Goal: Entertainment & Leisure: Consume media (video, audio)

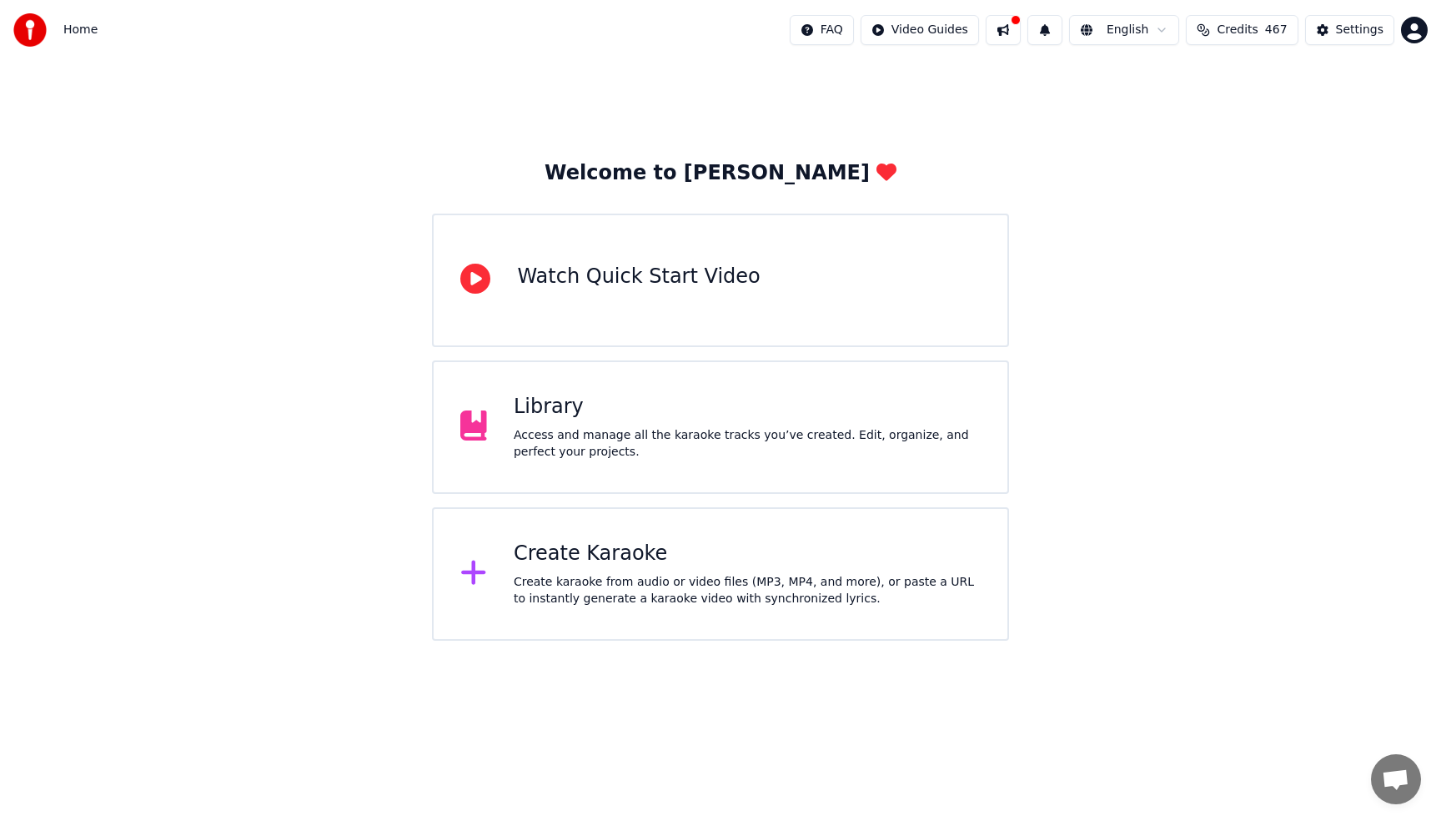
click at [738, 456] on div "Access and manage all the karaoke tracks you’ve created. Edit, organize, and pe…" at bounding box center [747, 443] width 467 height 33
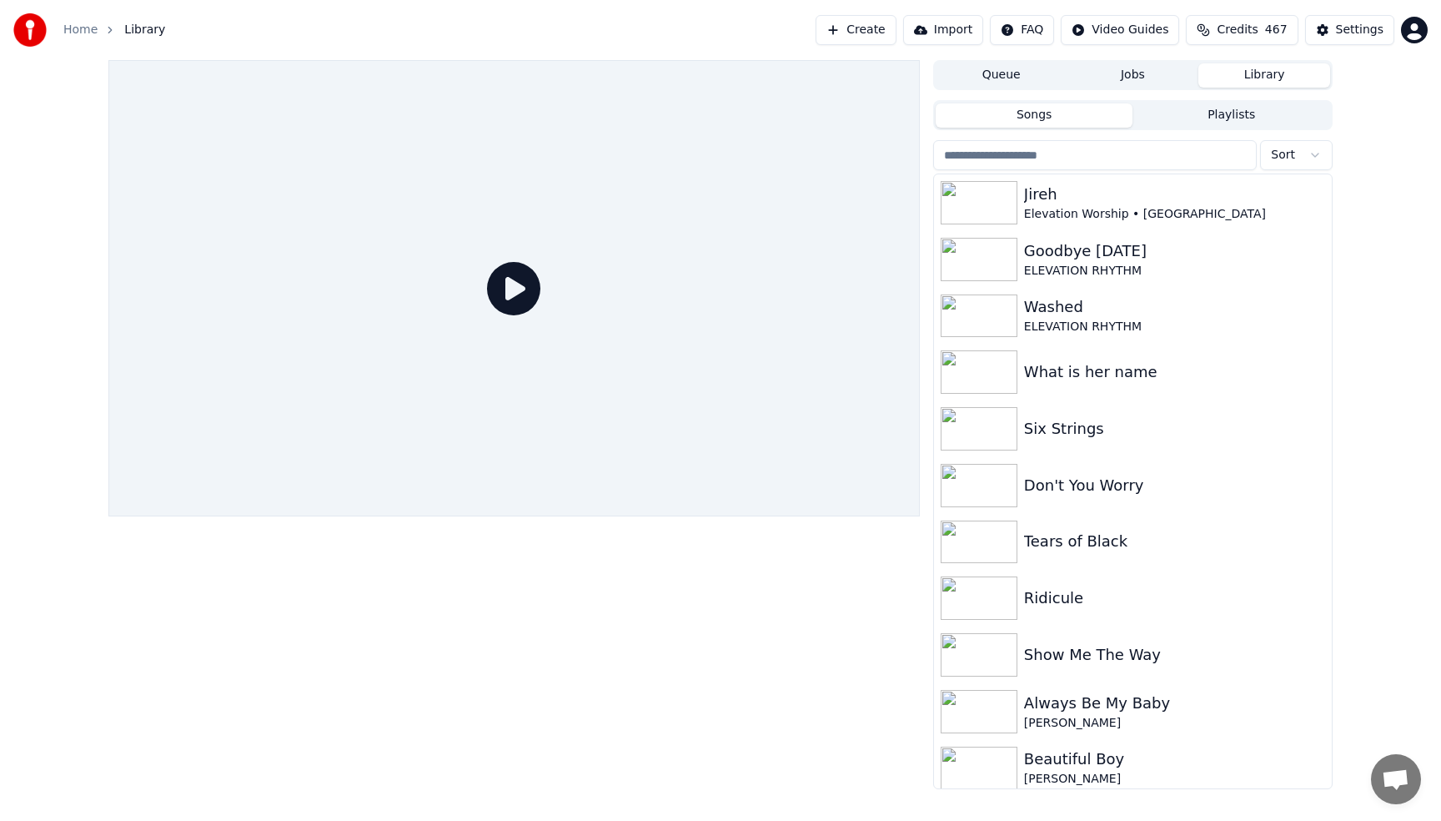
click at [1231, 113] on button "Playlists" at bounding box center [1232, 115] width 198 height 24
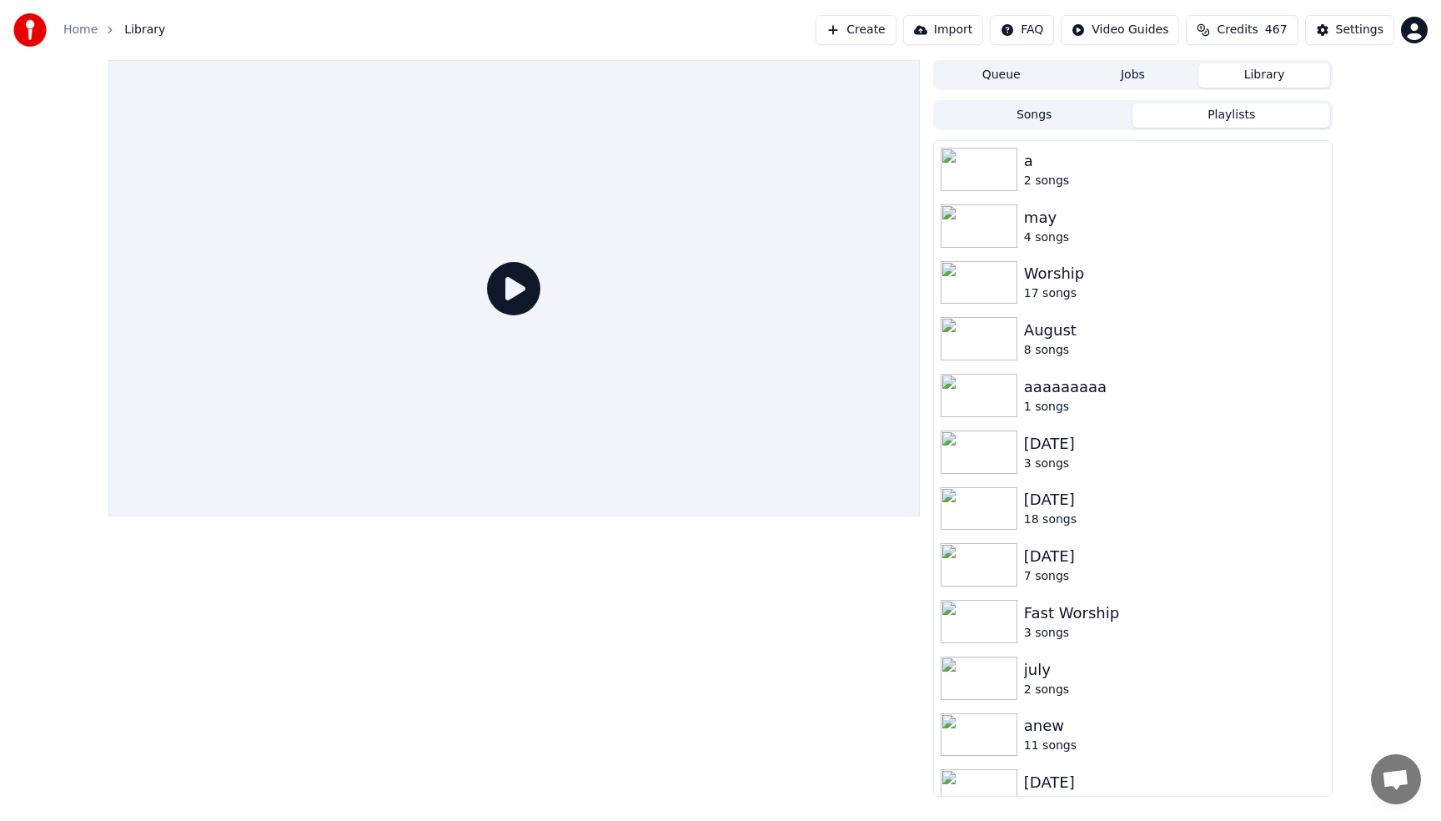
click at [1373, 578] on div "Queue Jobs Library Songs Playlists a 2 songs [DATE] songs Worship 17 songs [DAT…" at bounding box center [720, 428] width 1441 height 736
click at [1077, 120] on button "Songs" at bounding box center [1035, 115] width 198 height 24
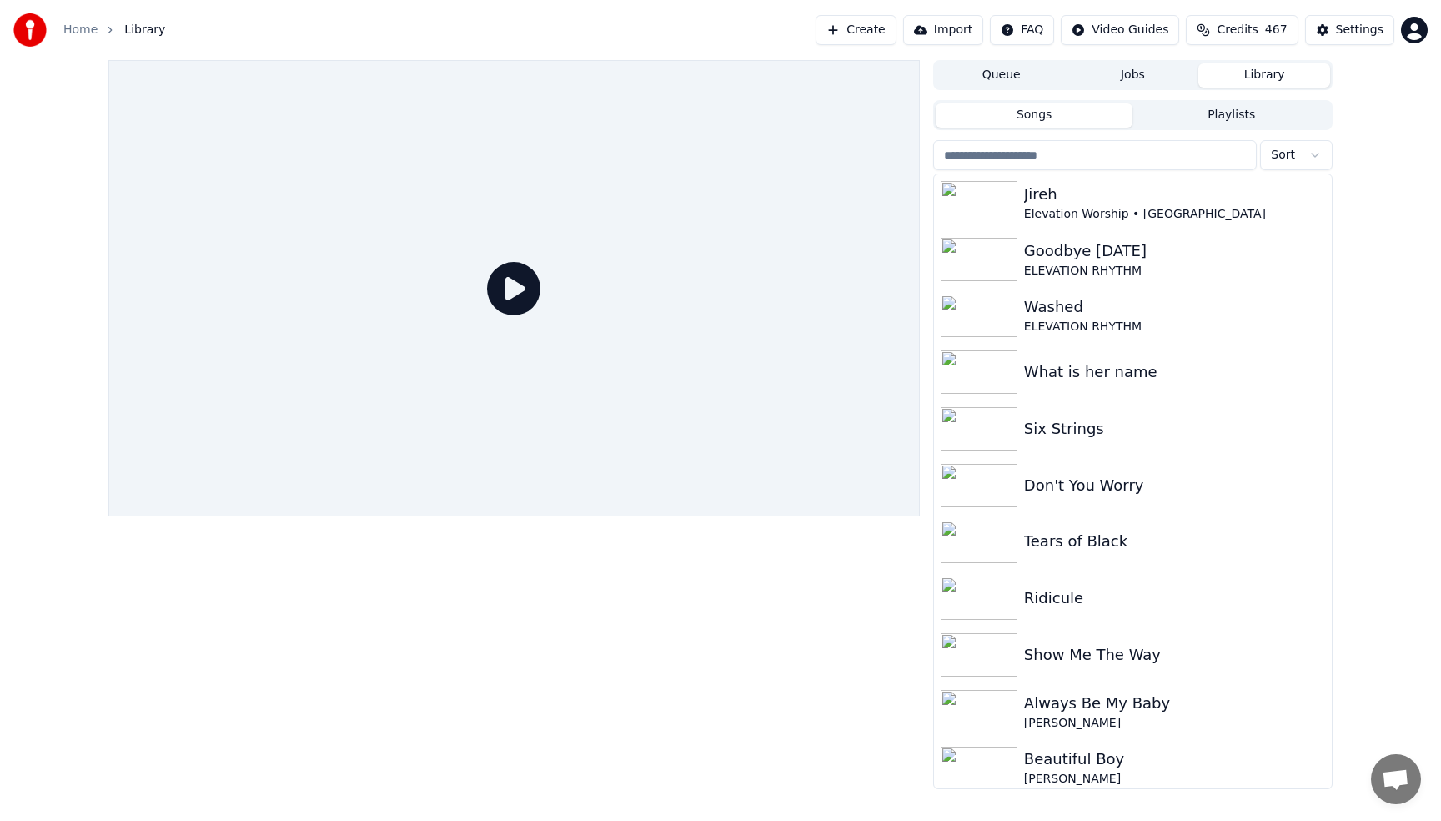
click at [1212, 110] on button "Playlists" at bounding box center [1232, 115] width 198 height 24
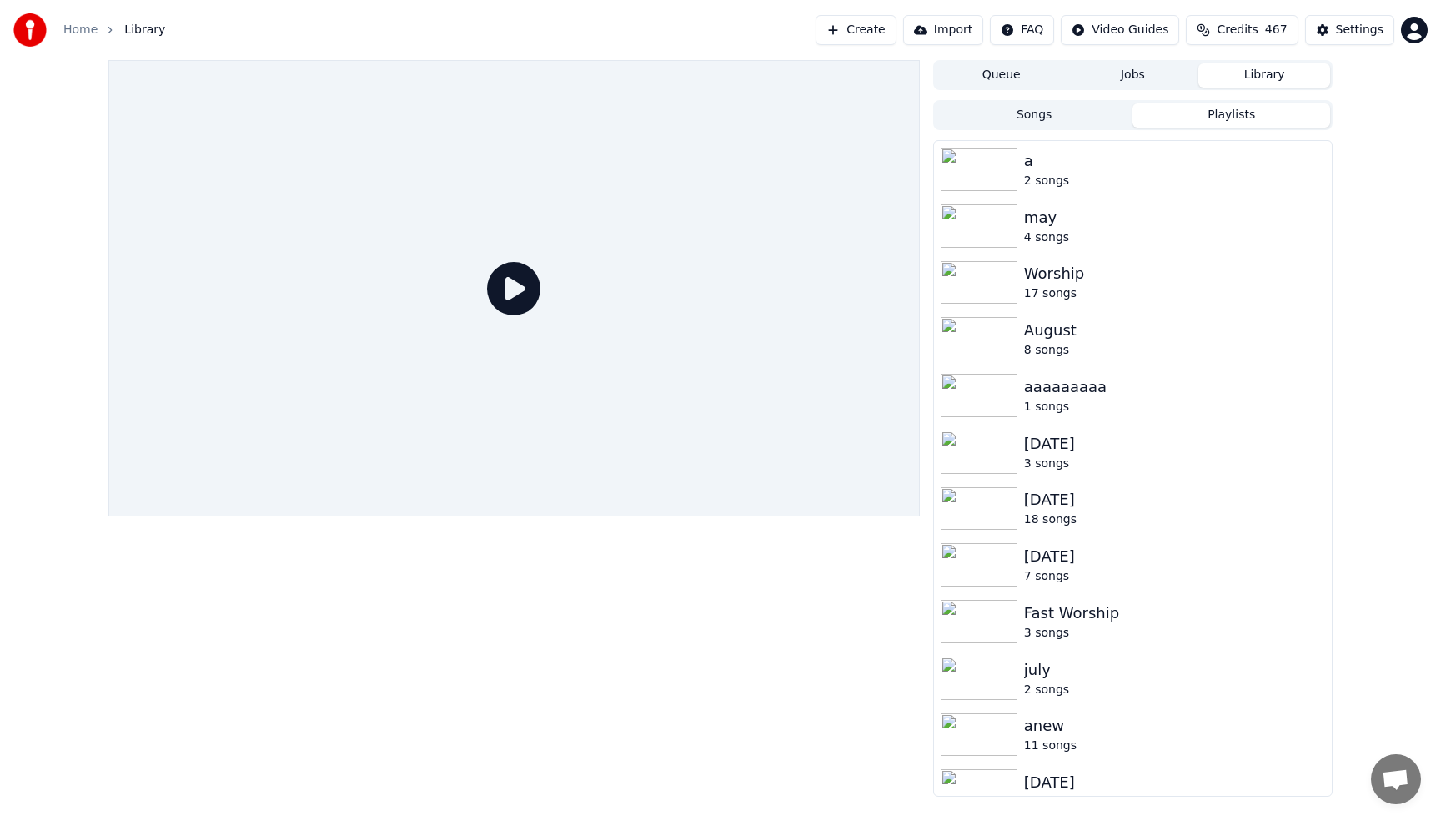
click at [1380, 280] on div "Queue Jobs Library Songs Playlists a 2 songs [DATE] songs Worship 17 songs [DAT…" at bounding box center [720, 428] width 1441 height 736
click at [1079, 777] on div "[DATE]" at bounding box center [1166, 782] width 284 height 23
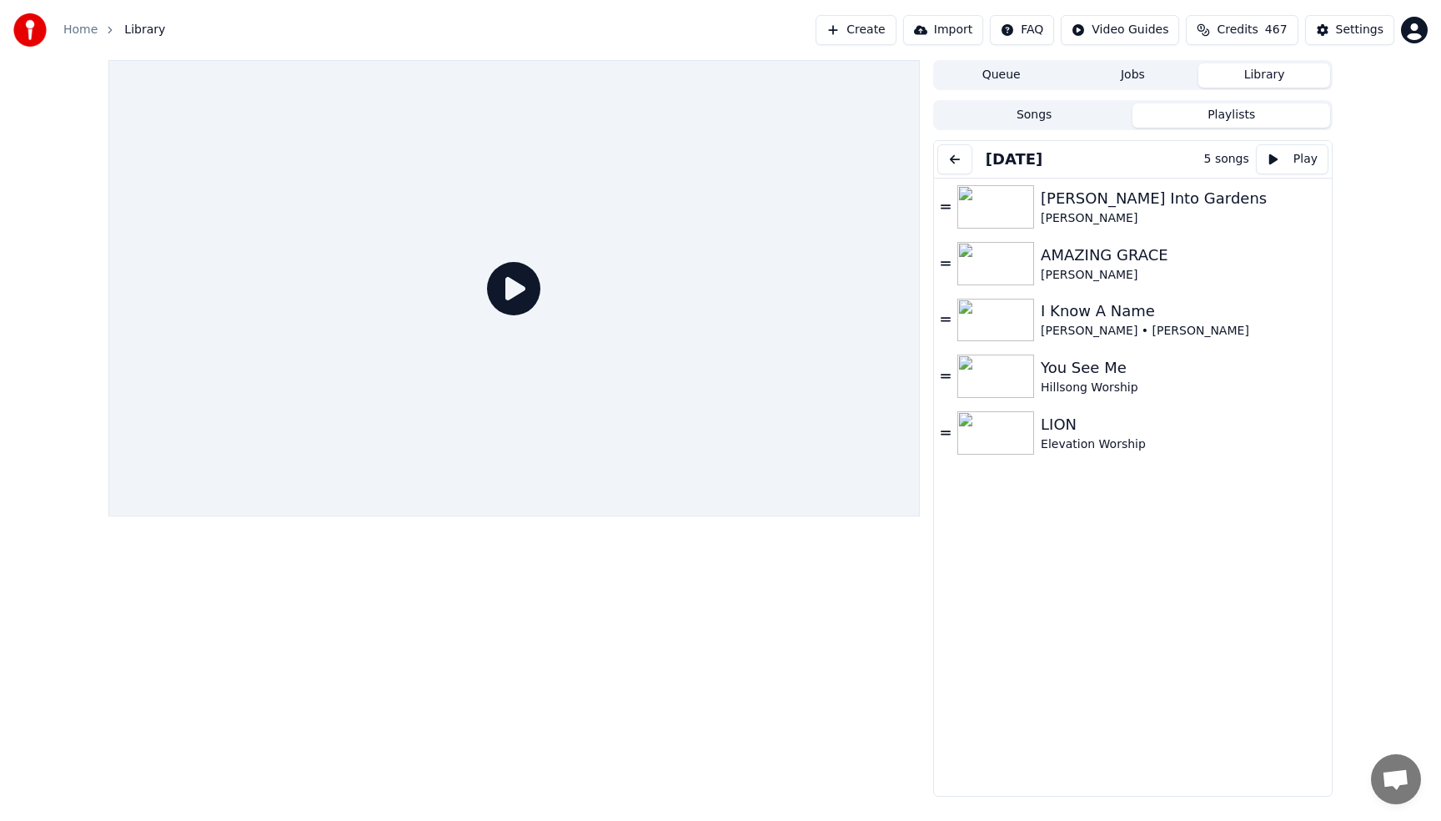
click at [961, 160] on button at bounding box center [954, 159] width 35 height 30
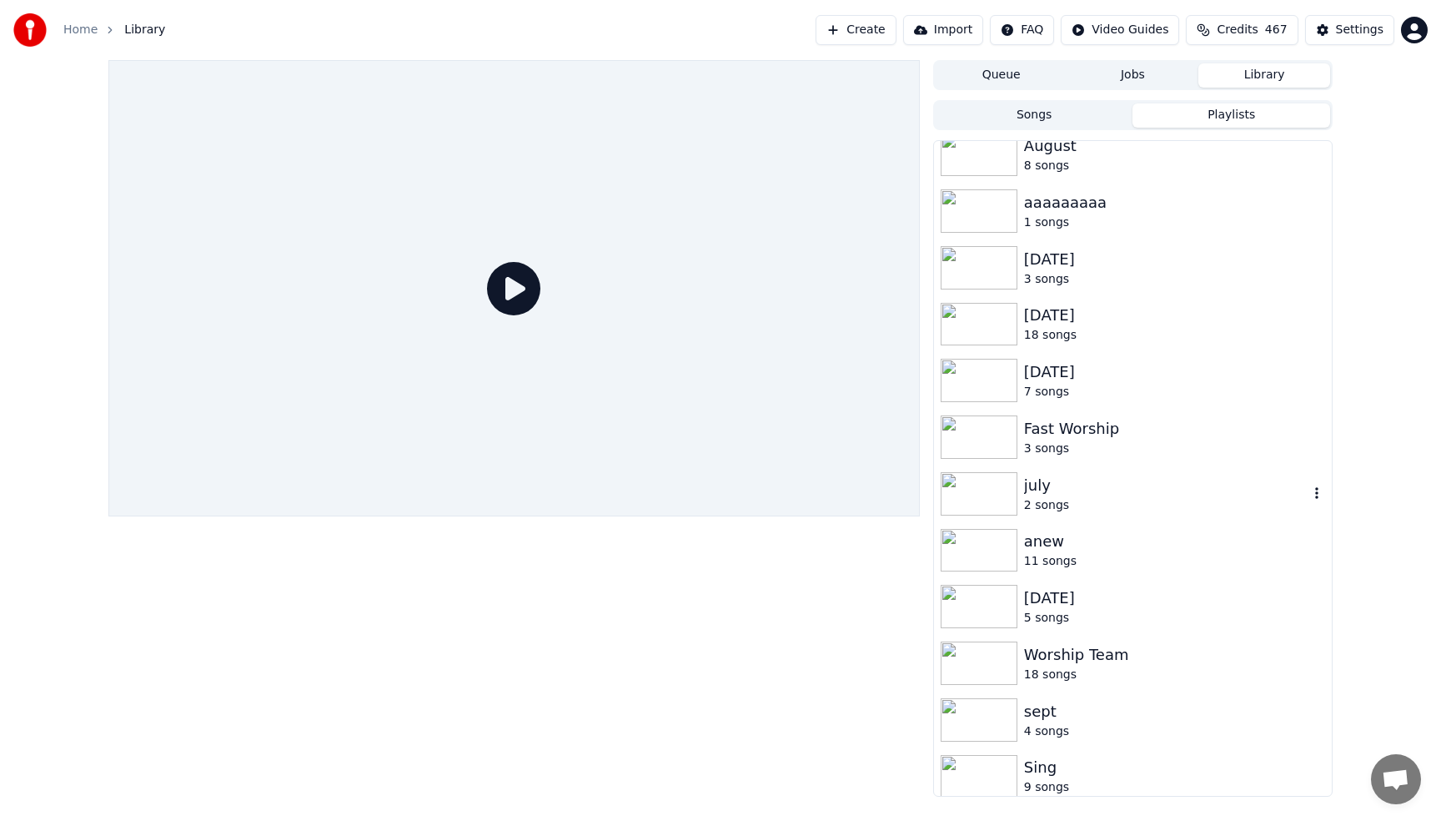
scroll to position [193, 0]
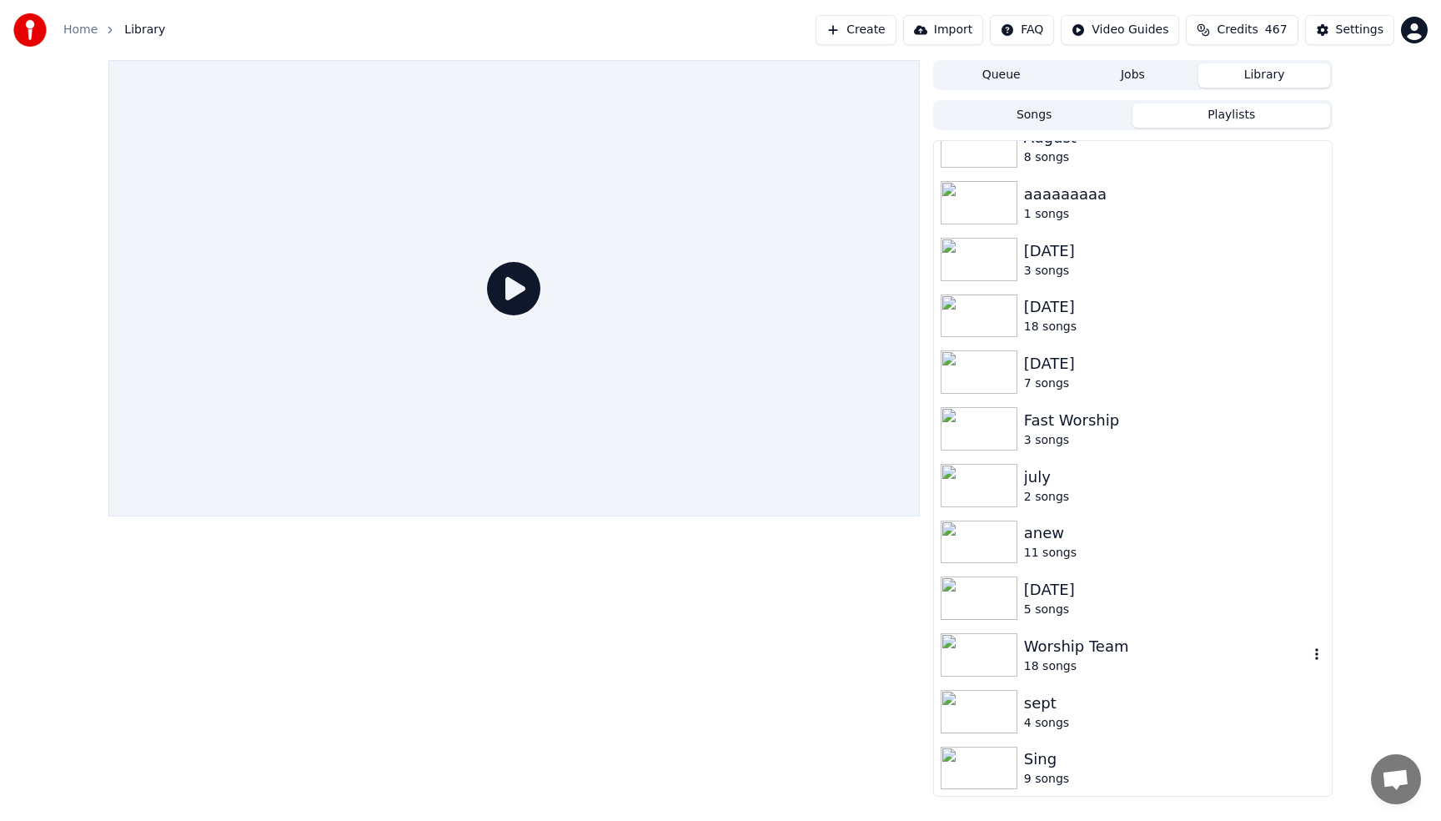
click at [1063, 645] on div "Worship Team" at bounding box center [1166, 646] width 284 height 23
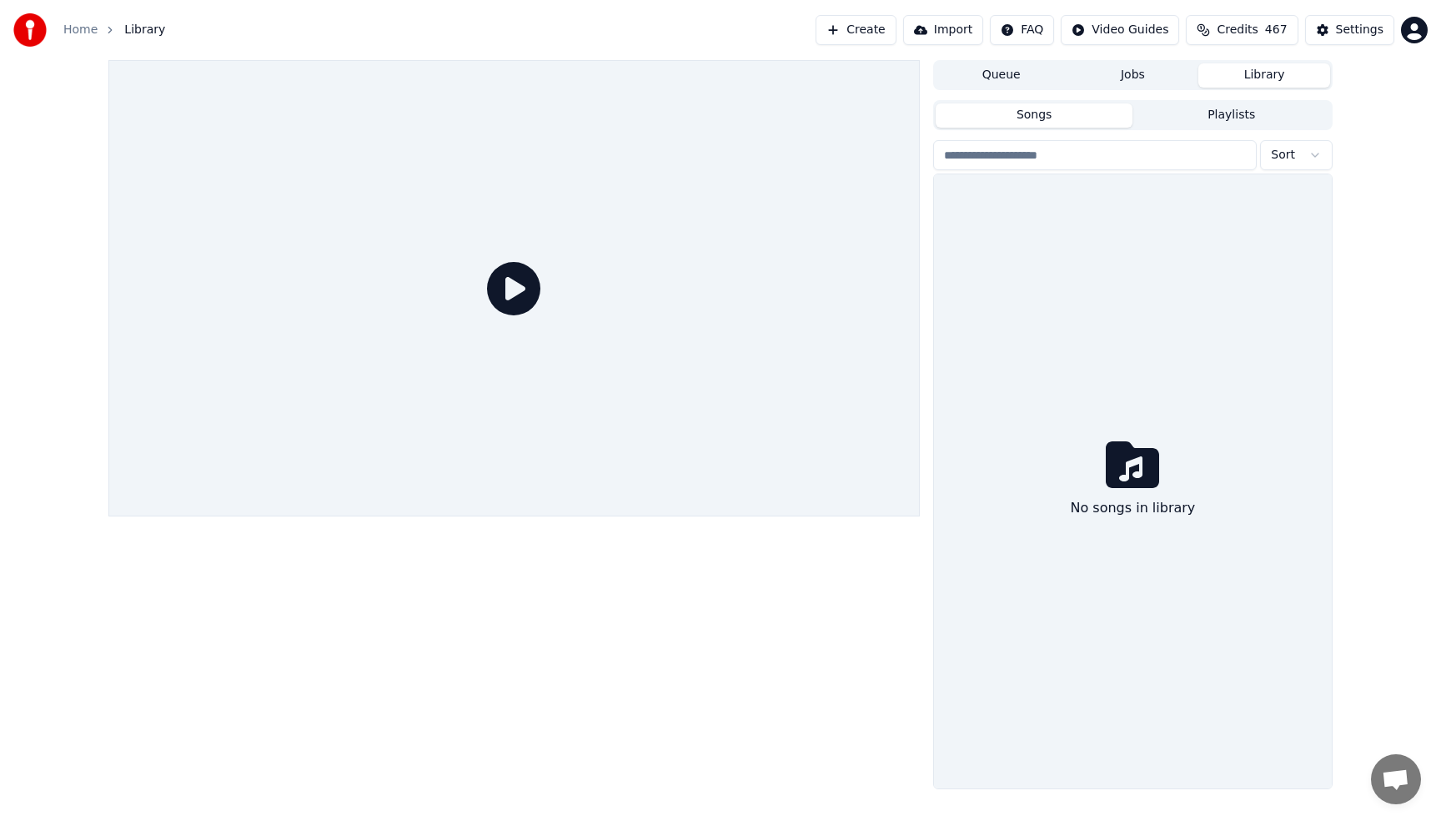
click at [1040, 118] on button "Songs" at bounding box center [1035, 115] width 198 height 24
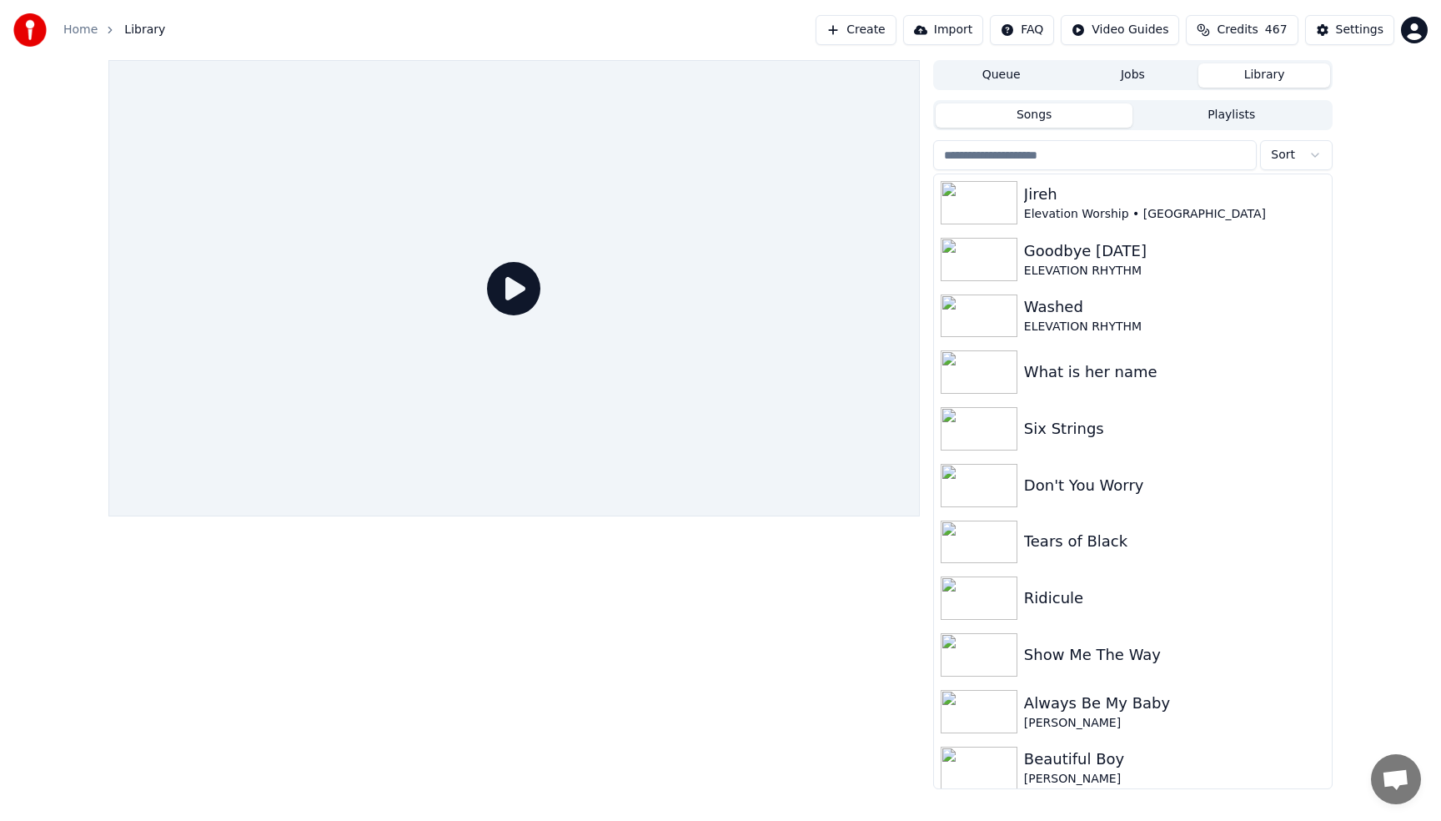
click at [1289, 160] on html "Home Library Create Import FAQ Video Guides Credits 467 Settings Queue Jobs Lib…" at bounding box center [720, 410] width 1441 height 821
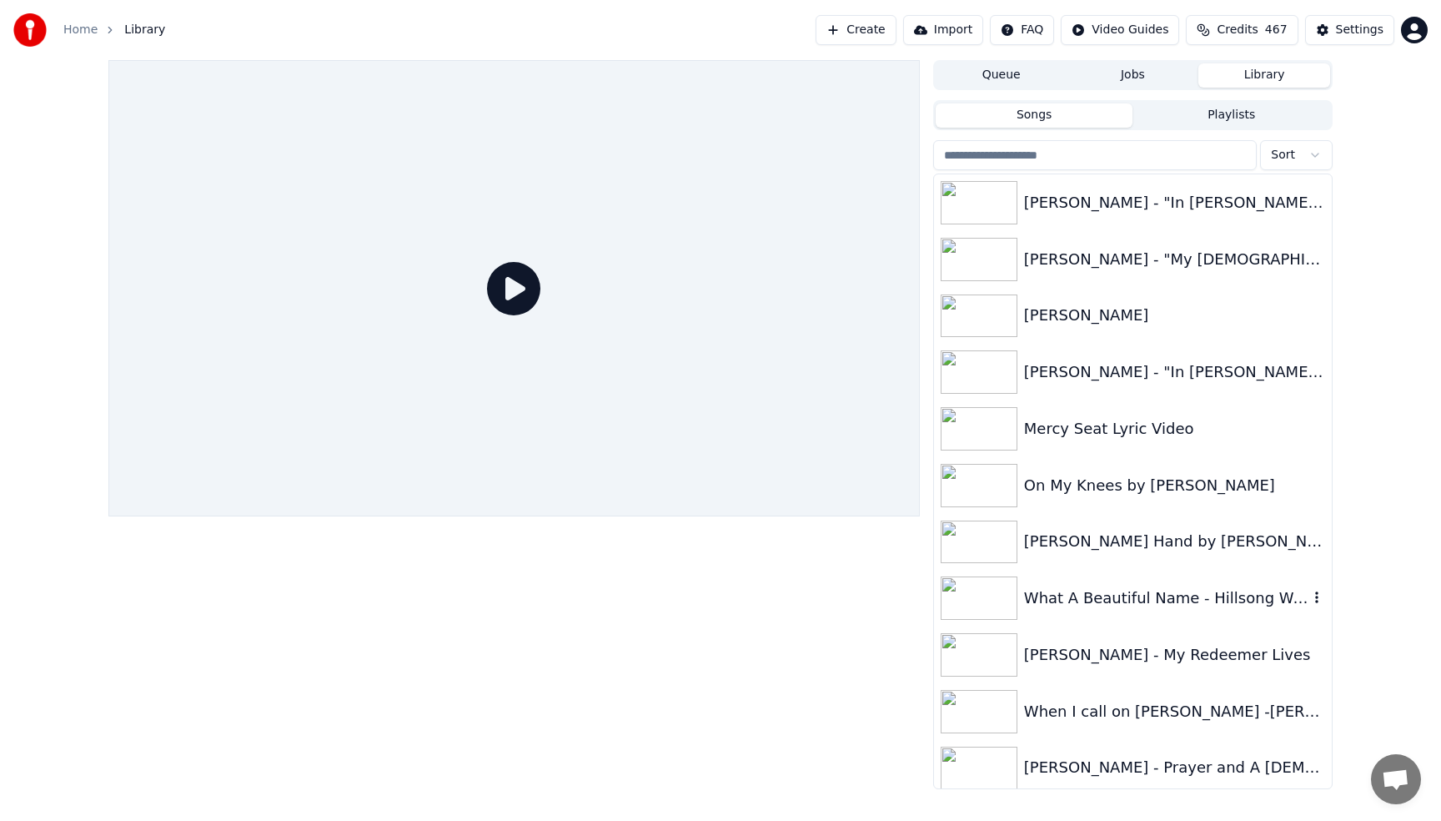
click at [1158, 613] on div "What A Beautiful Name - Hillsong Worship - Lyric Video" at bounding box center [1133, 598] width 398 height 57
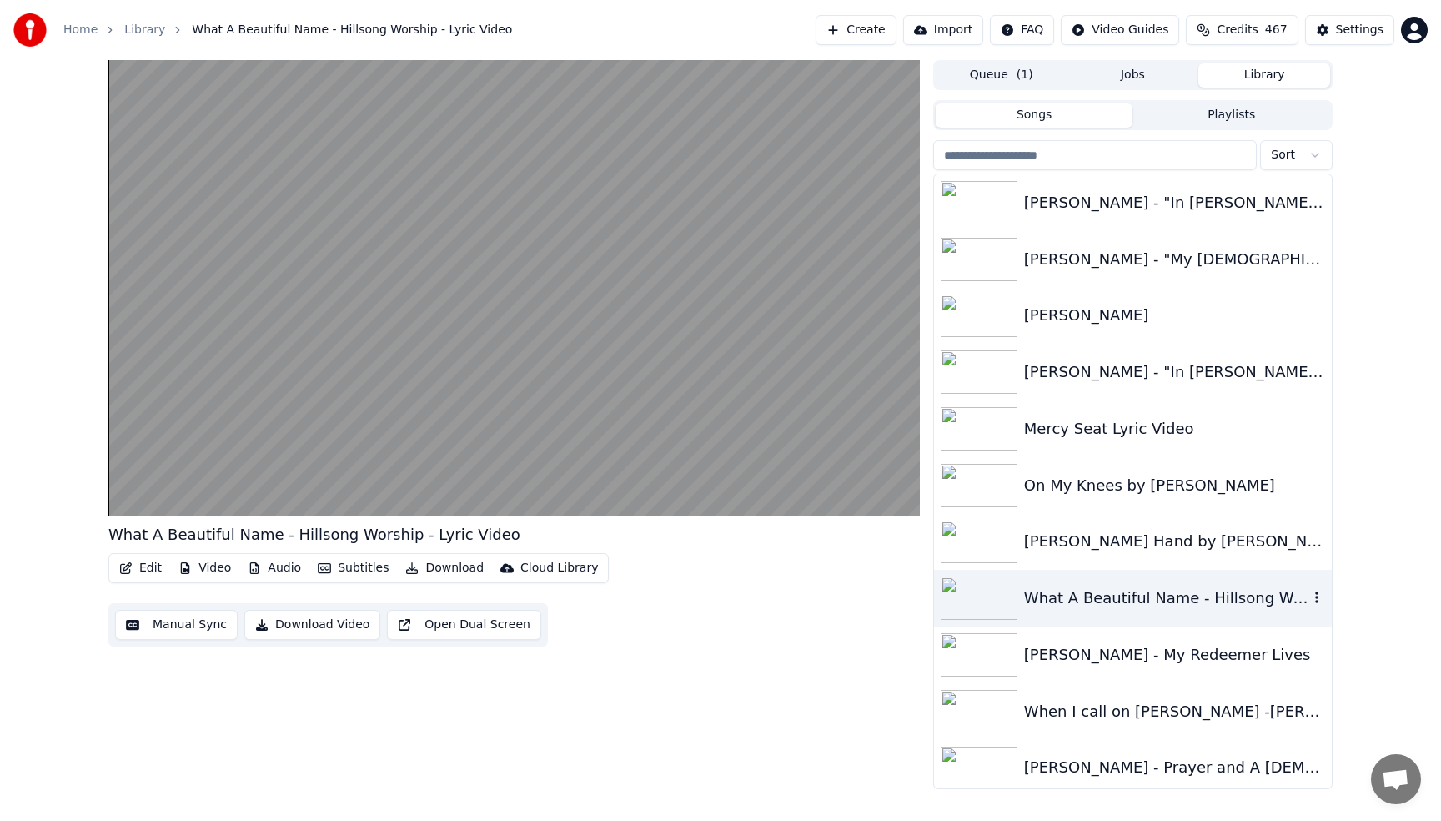
click at [1317, 596] on icon "button" at bounding box center [1317, 597] width 17 height 13
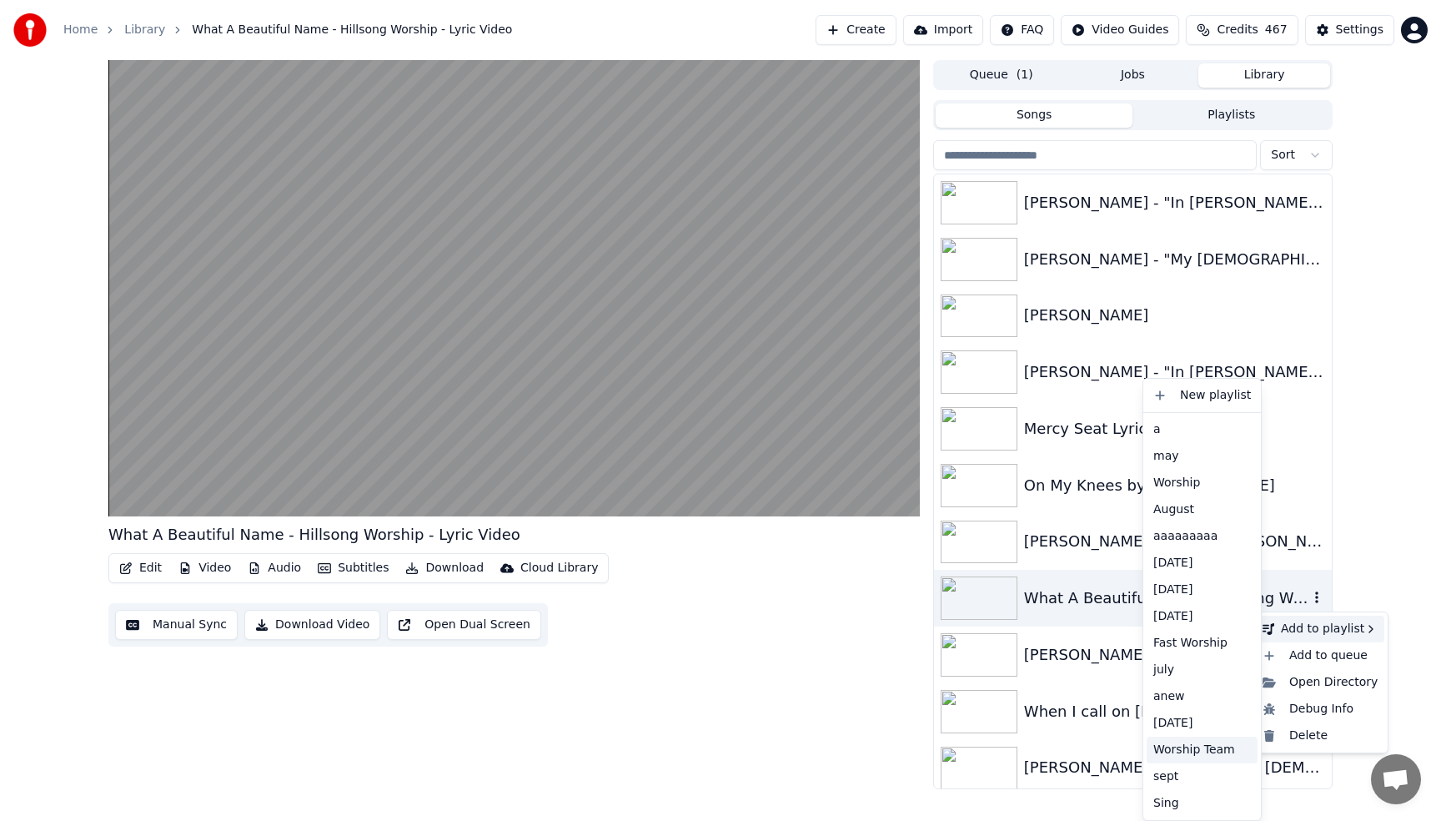
click at [1202, 751] on div "Worship Team" at bounding box center [1202, 749] width 111 height 27
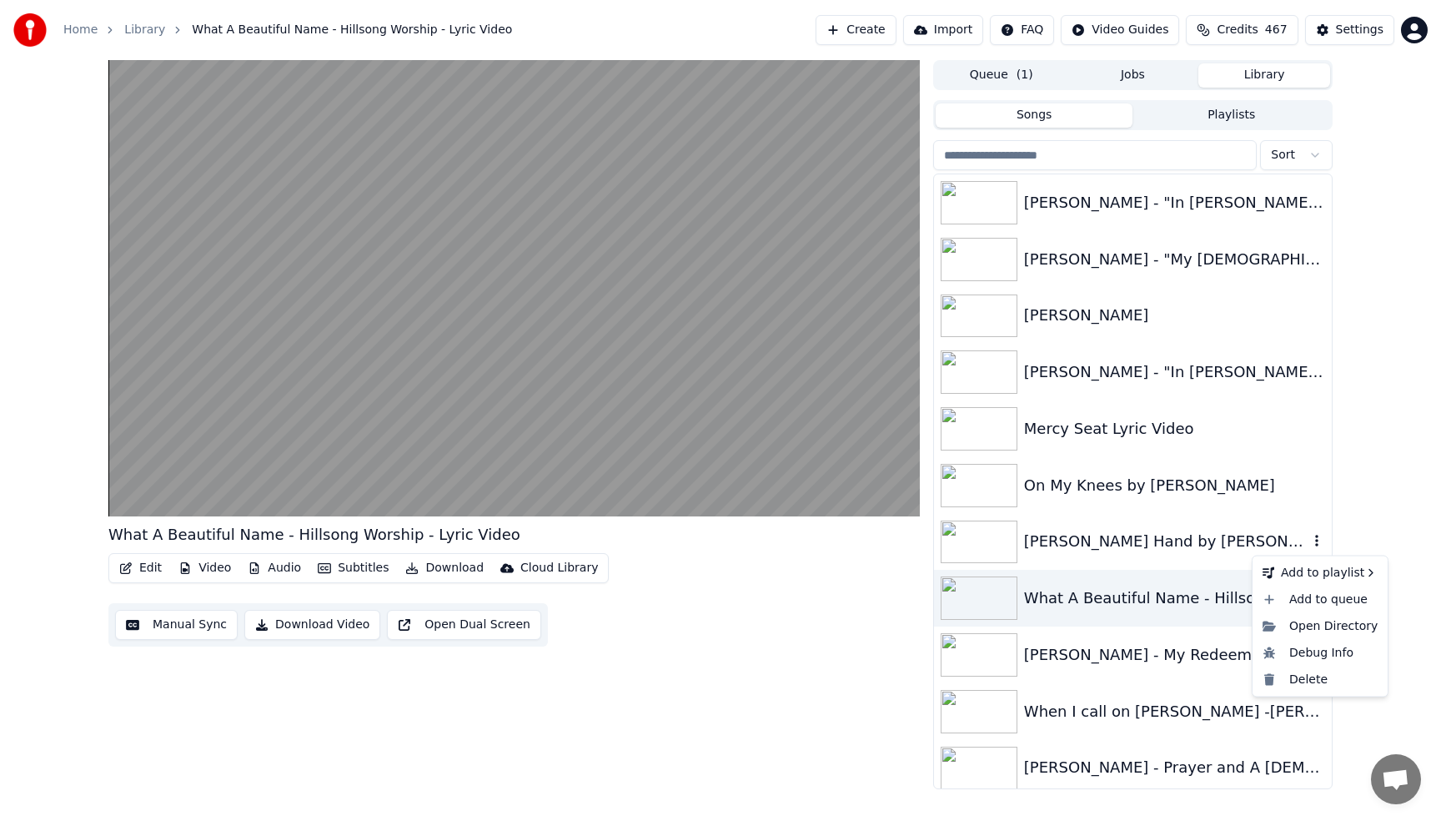
click at [1319, 541] on icon "button" at bounding box center [1317, 540] width 17 height 13
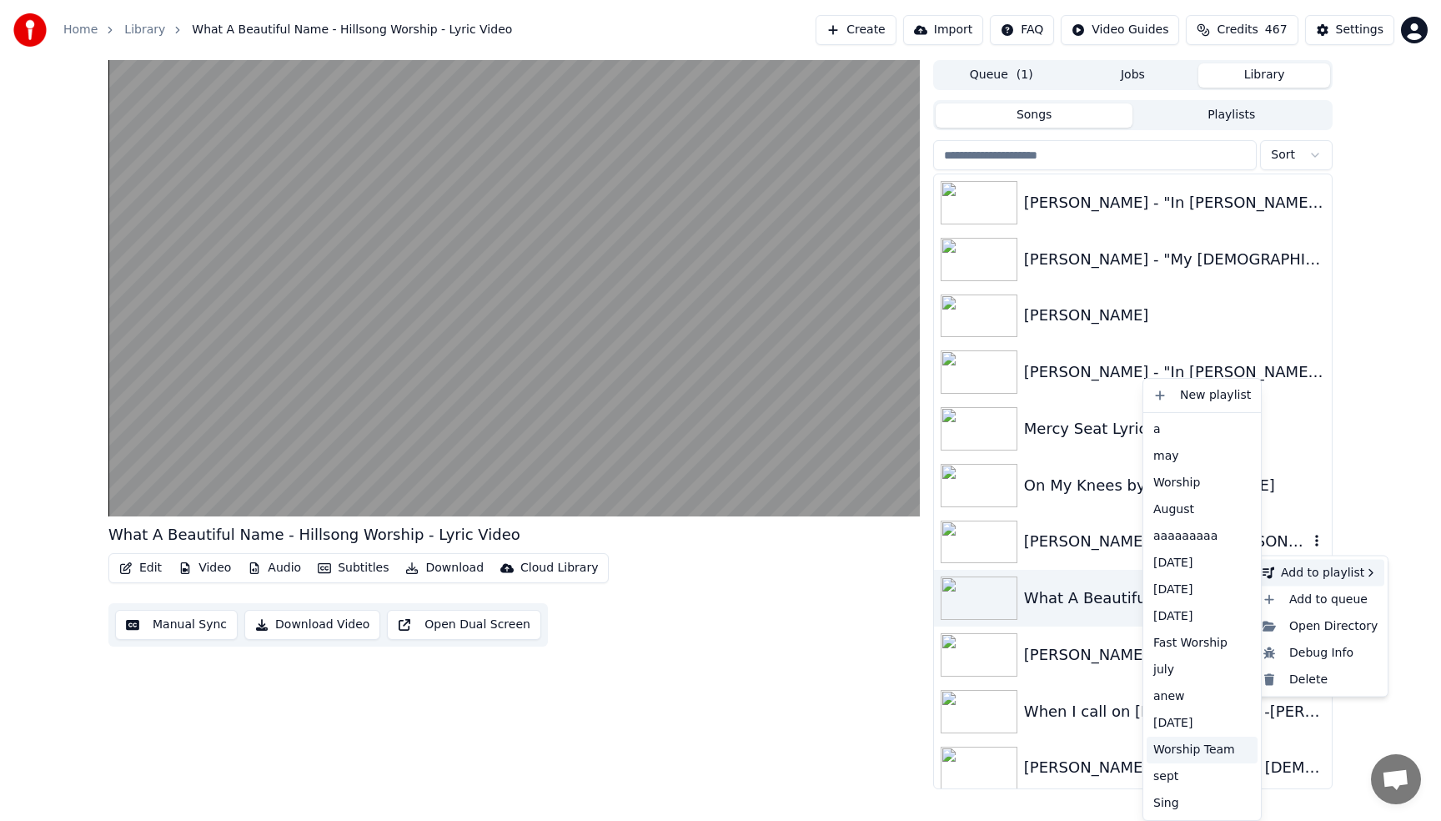
click at [1204, 751] on div "Worship Team" at bounding box center [1202, 749] width 111 height 27
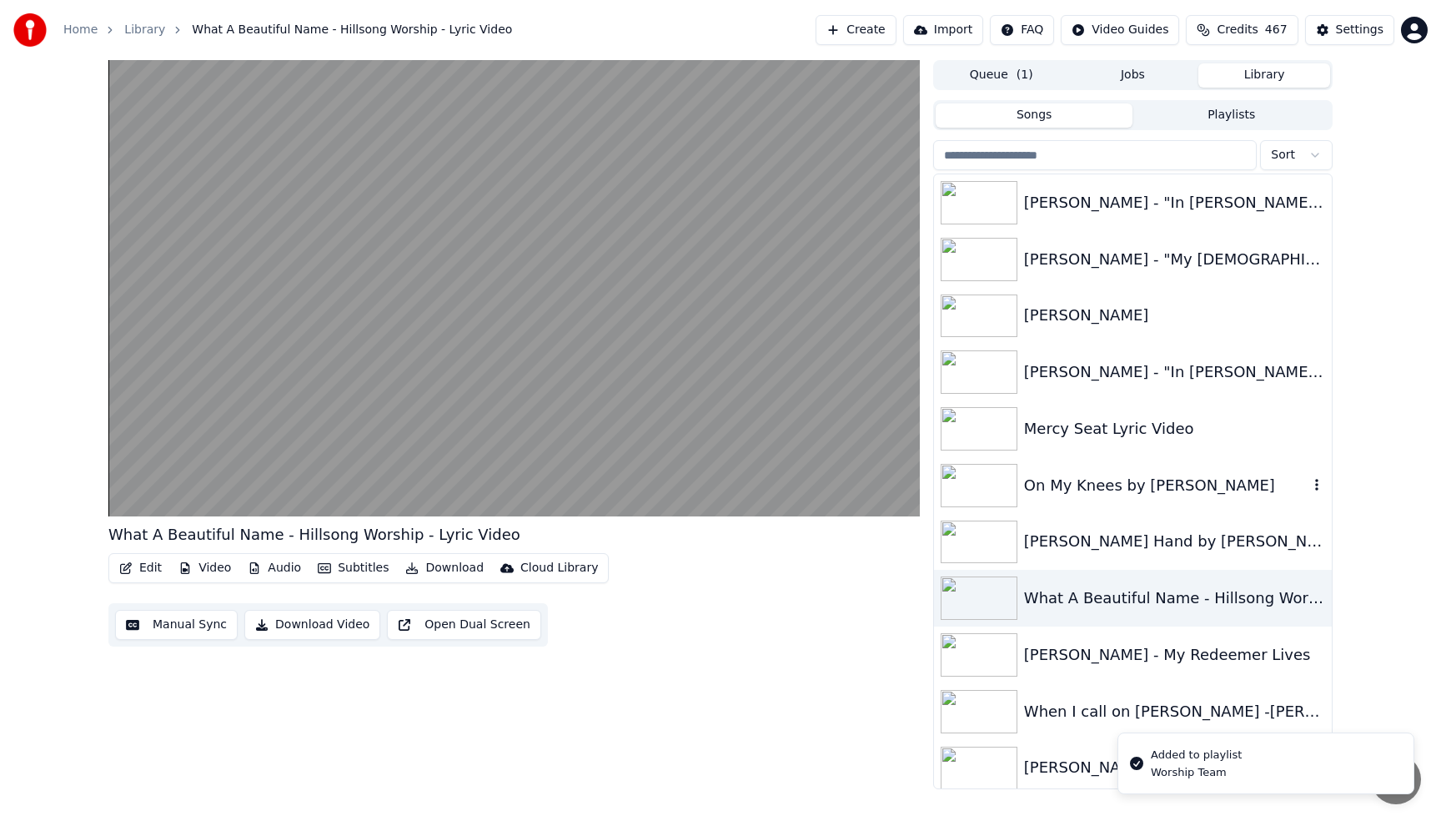
click at [1320, 485] on icon "button" at bounding box center [1317, 484] width 17 height 13
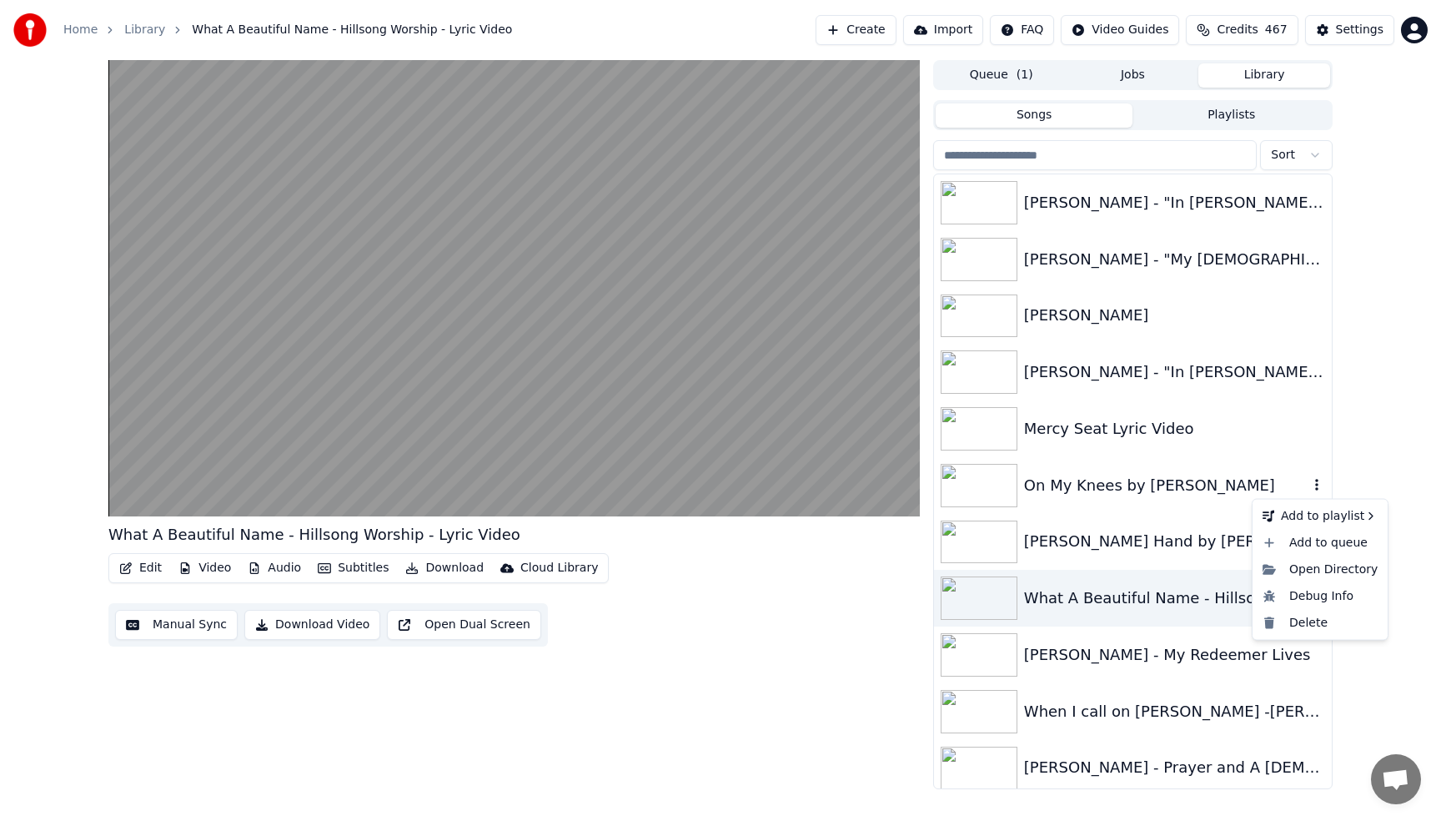
click at [1315, 485] on icon "button" at bounding box center [1317, 484] width 17 height 13
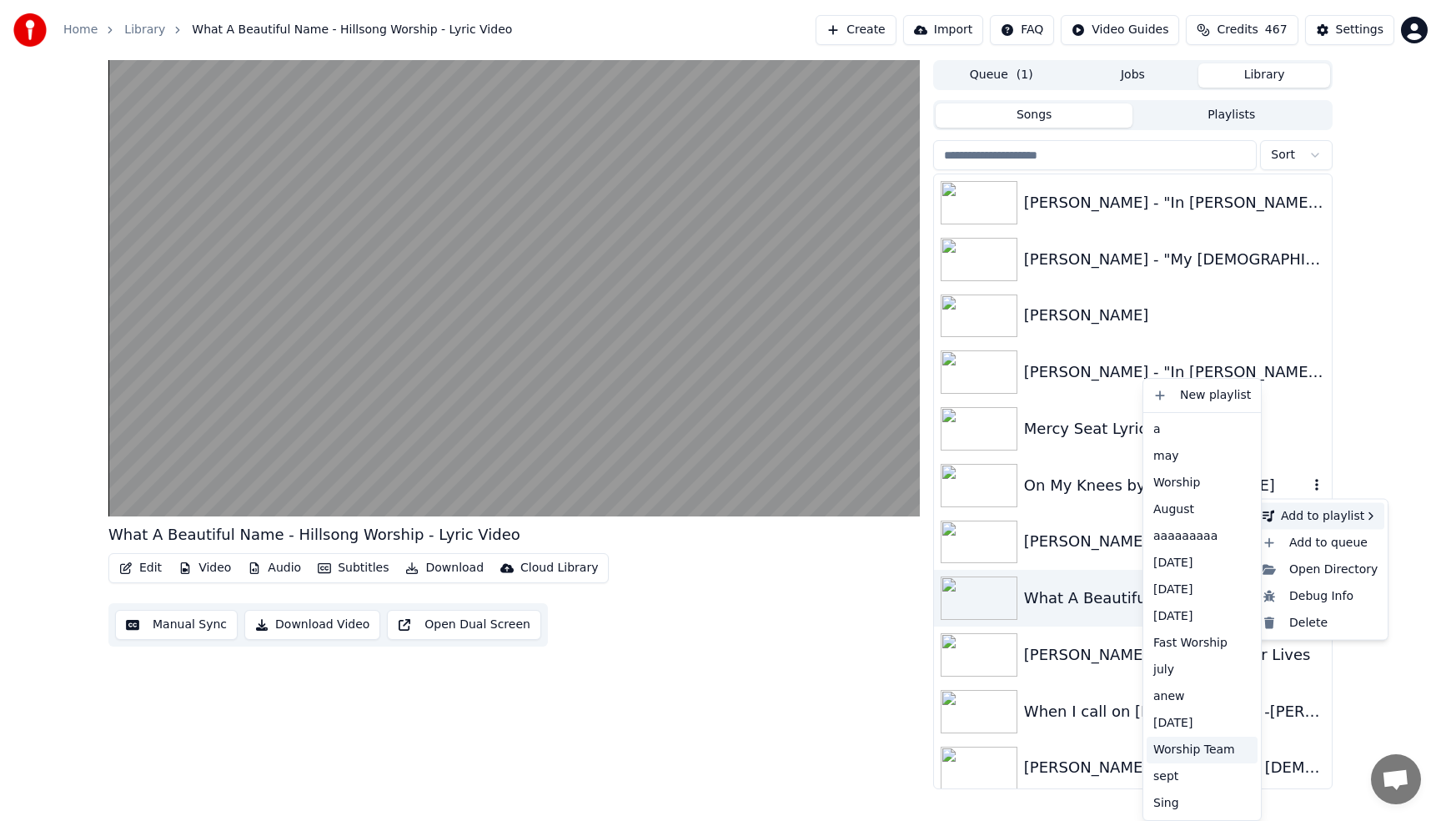
click at [1211, 748] on div "Worship Team" at bounding box center [1202, 749] width 111 height 27
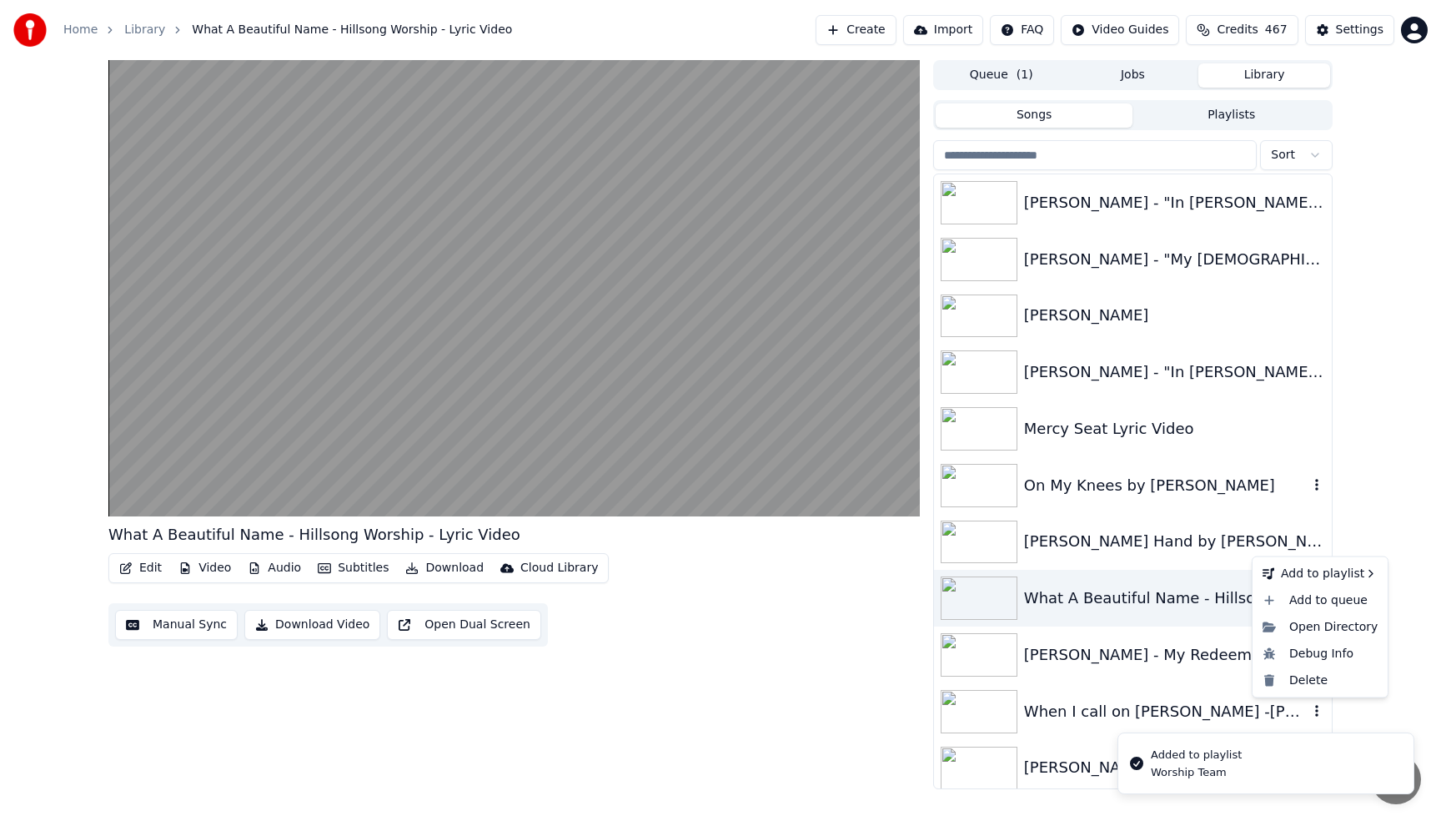
click at [1319, 712] on icon "button" at bounding box center [1317, 710] width 17 height 13
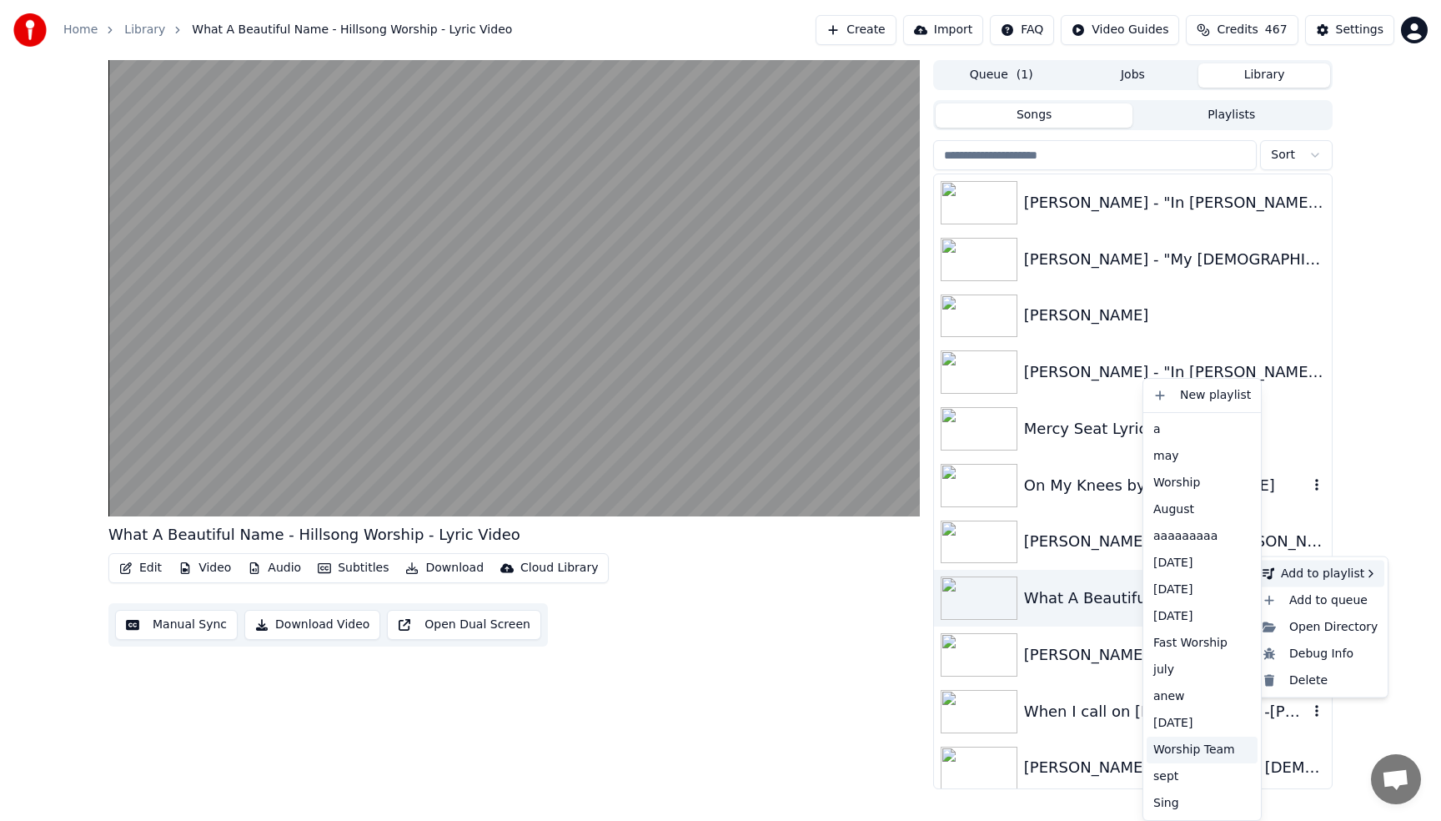
click at [1204, 754] on div "Worship Team" at bounding box center [1202, 749] width 111 height 27
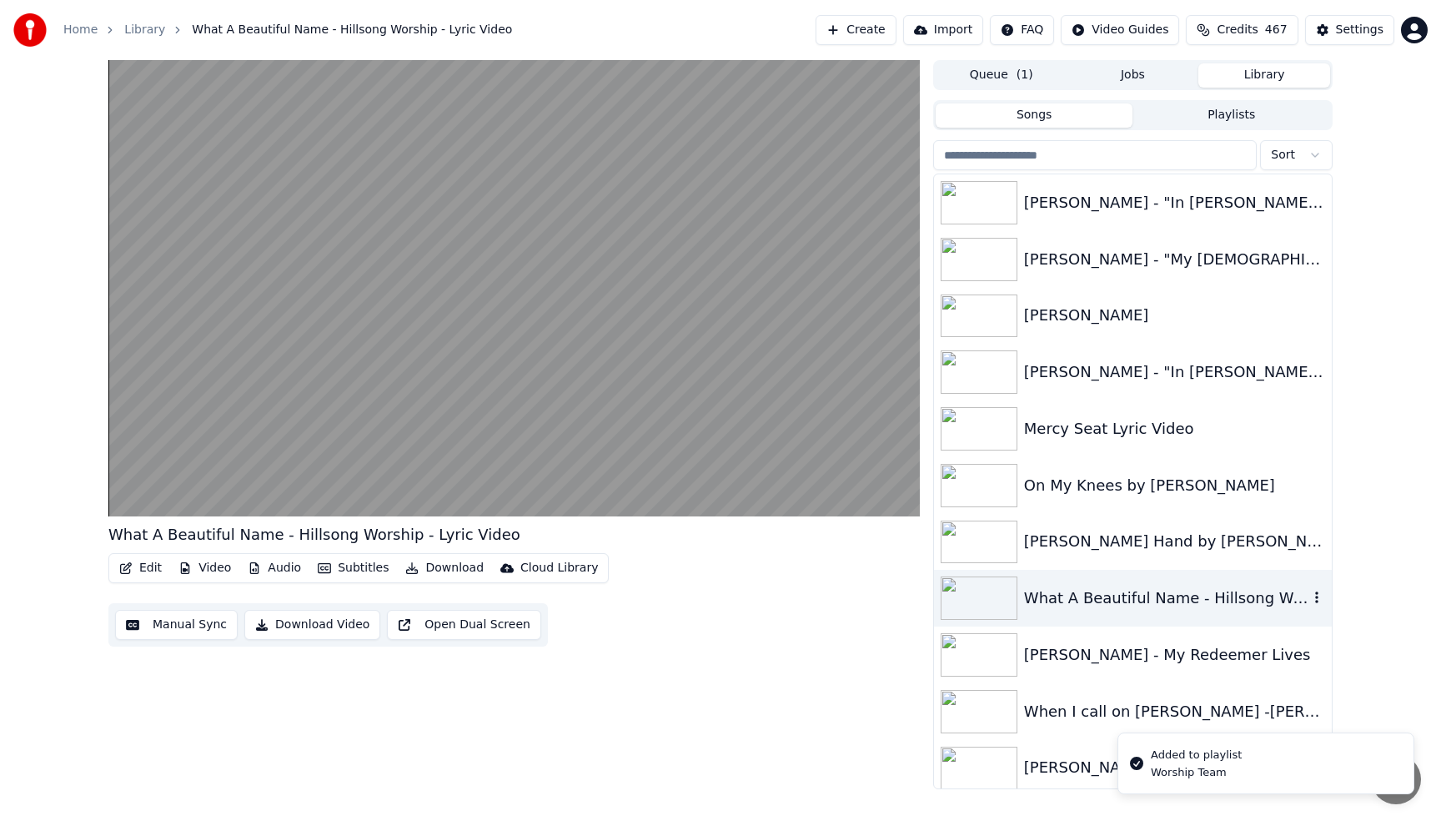
click at [1151, 606] on div "What A Beautiful Name - Hillsong Worship - Lyric Video" at bounding box center [1166, 597] width 284 height 23
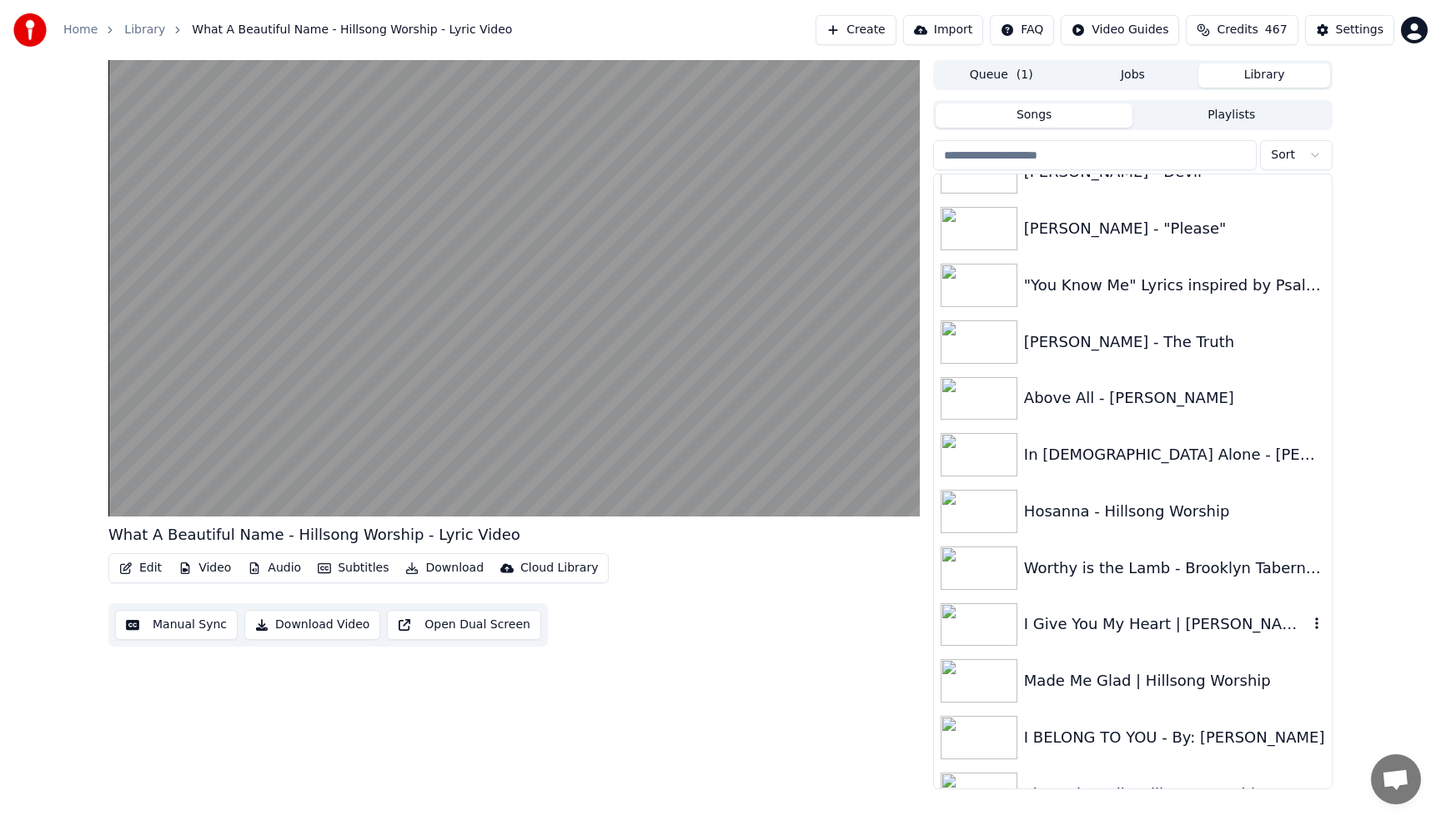
scroll to position [1368, 0]
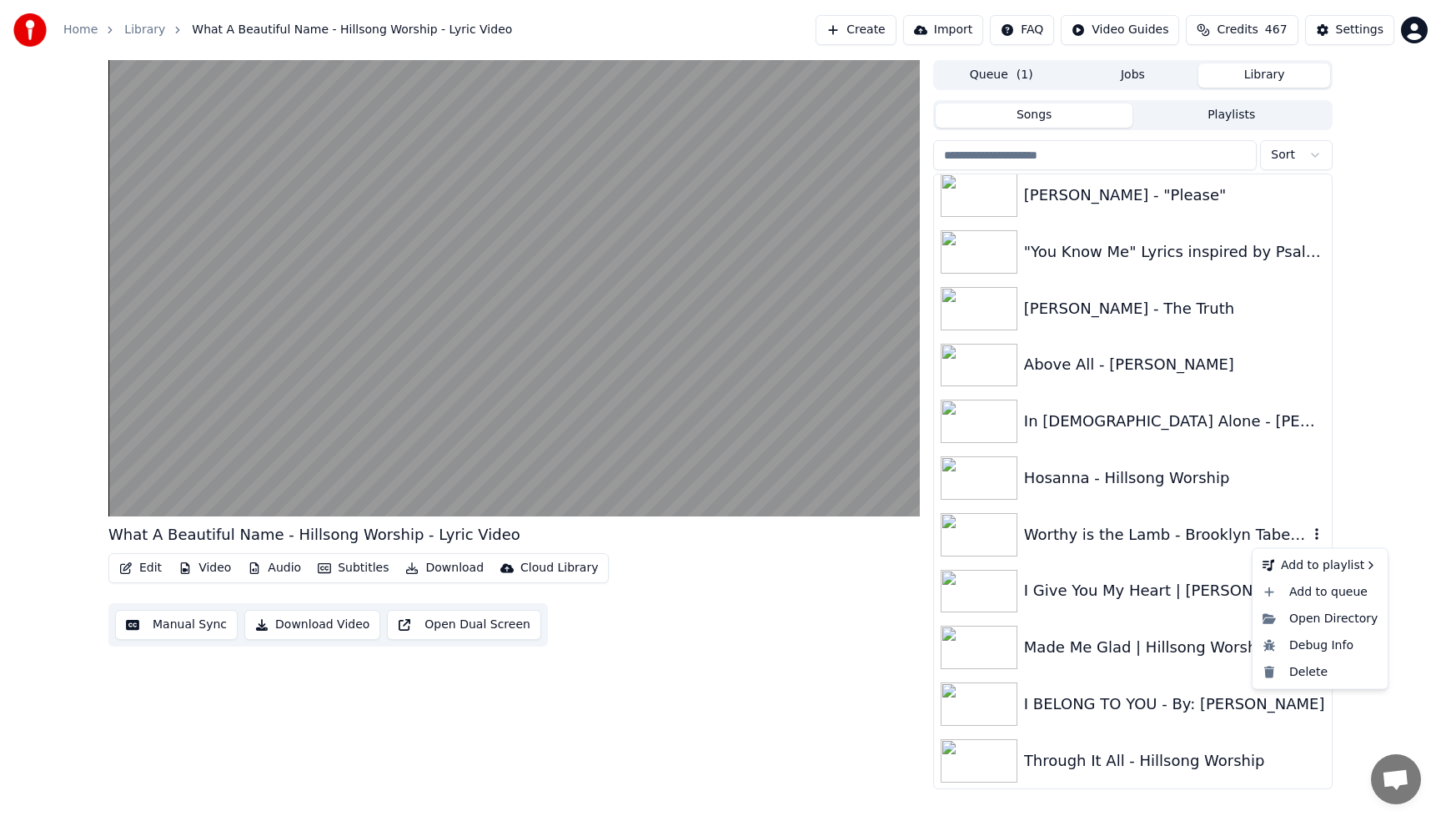
click at [1319, 533] on icon "button" at bounding box center [1317, 533] width 17 height 13
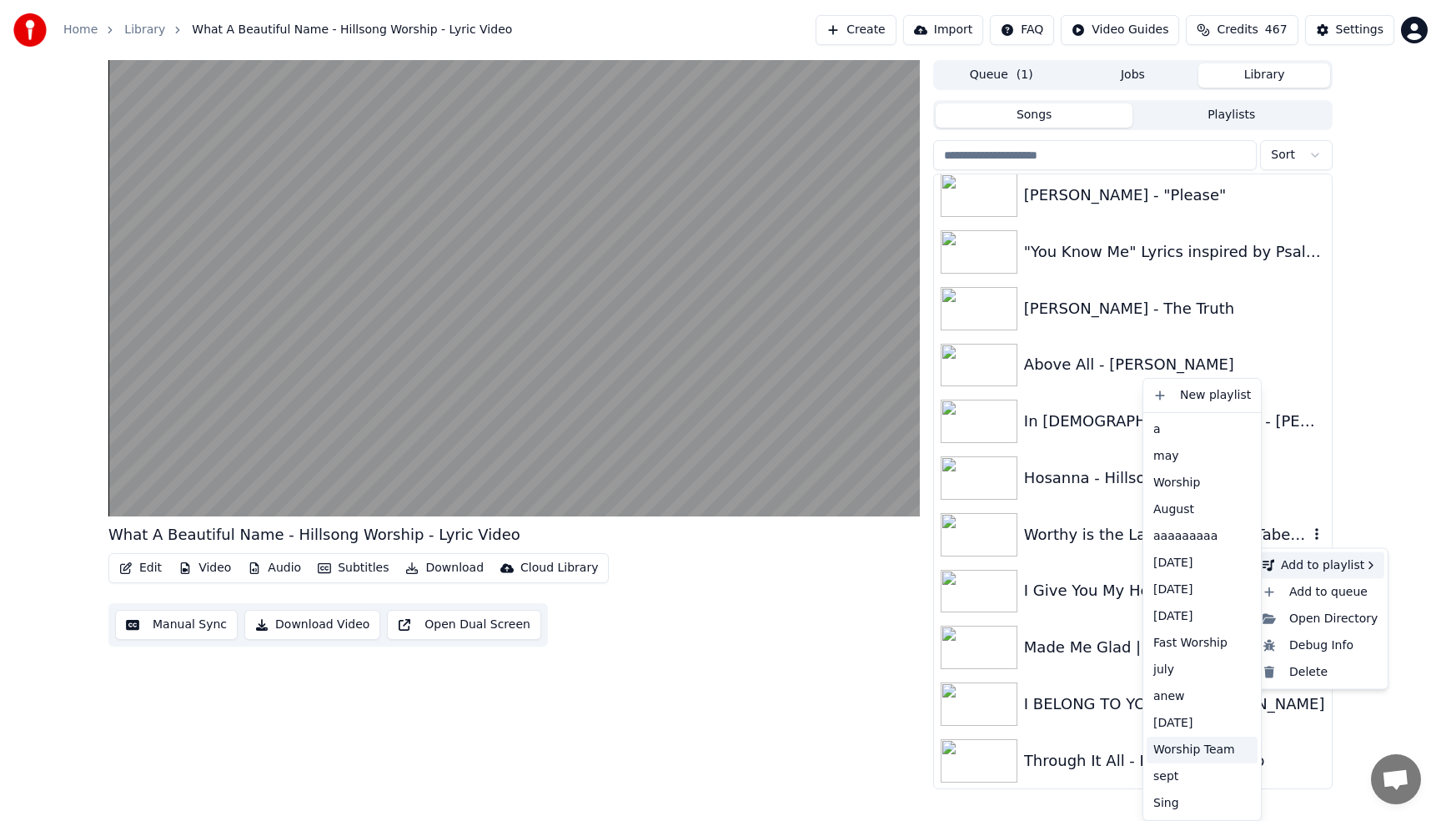
click at [1162, 752] on div "Worship Team" at bounding box center [1202, 749] width 111 height 27
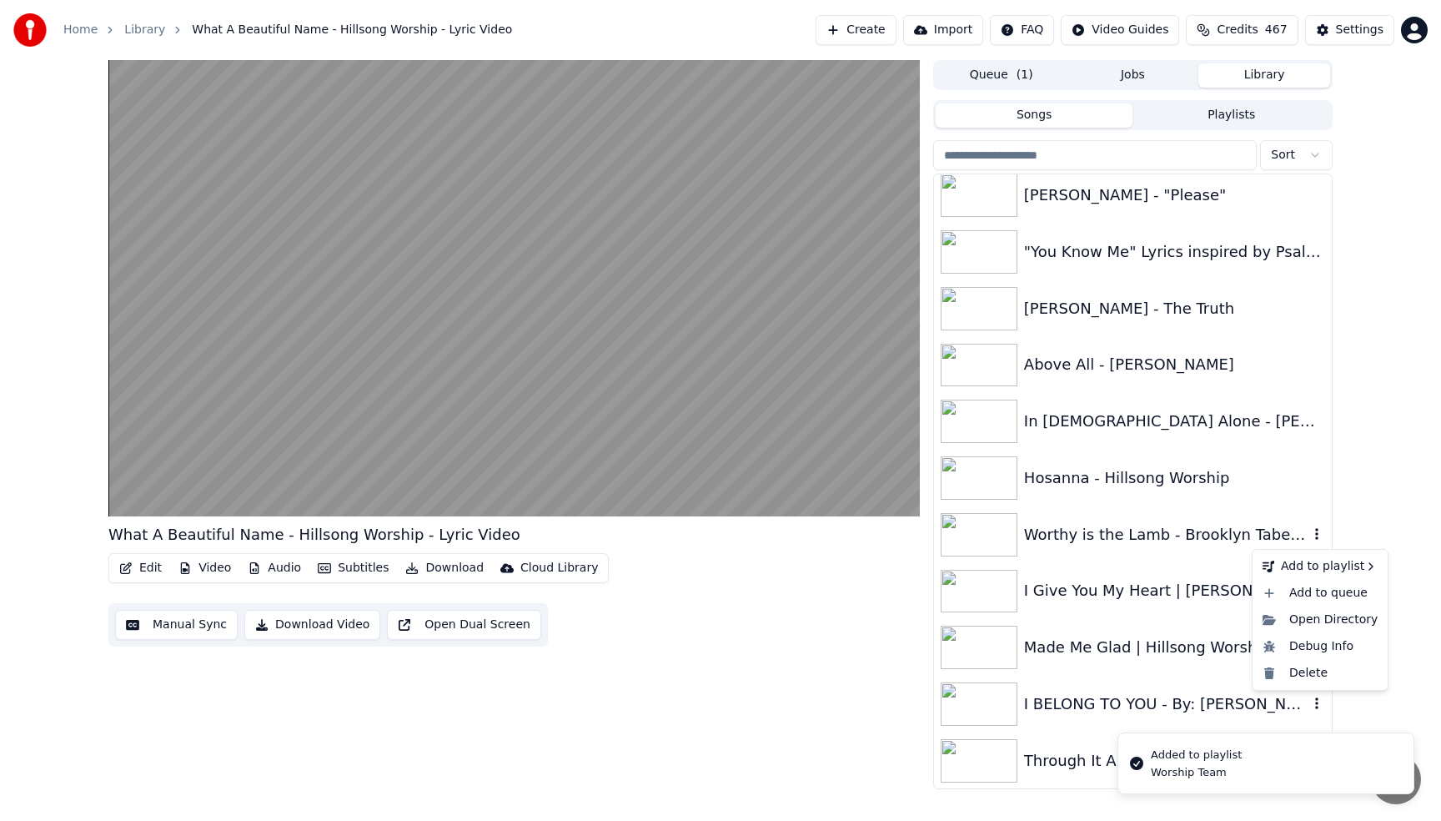
click at [1316, 705] on icon "button" at bounding box center [1316, 703] width 3 height 12
click at [1316, 705] on icon "button" at bounding box center [1317, 702] width 17 height 13
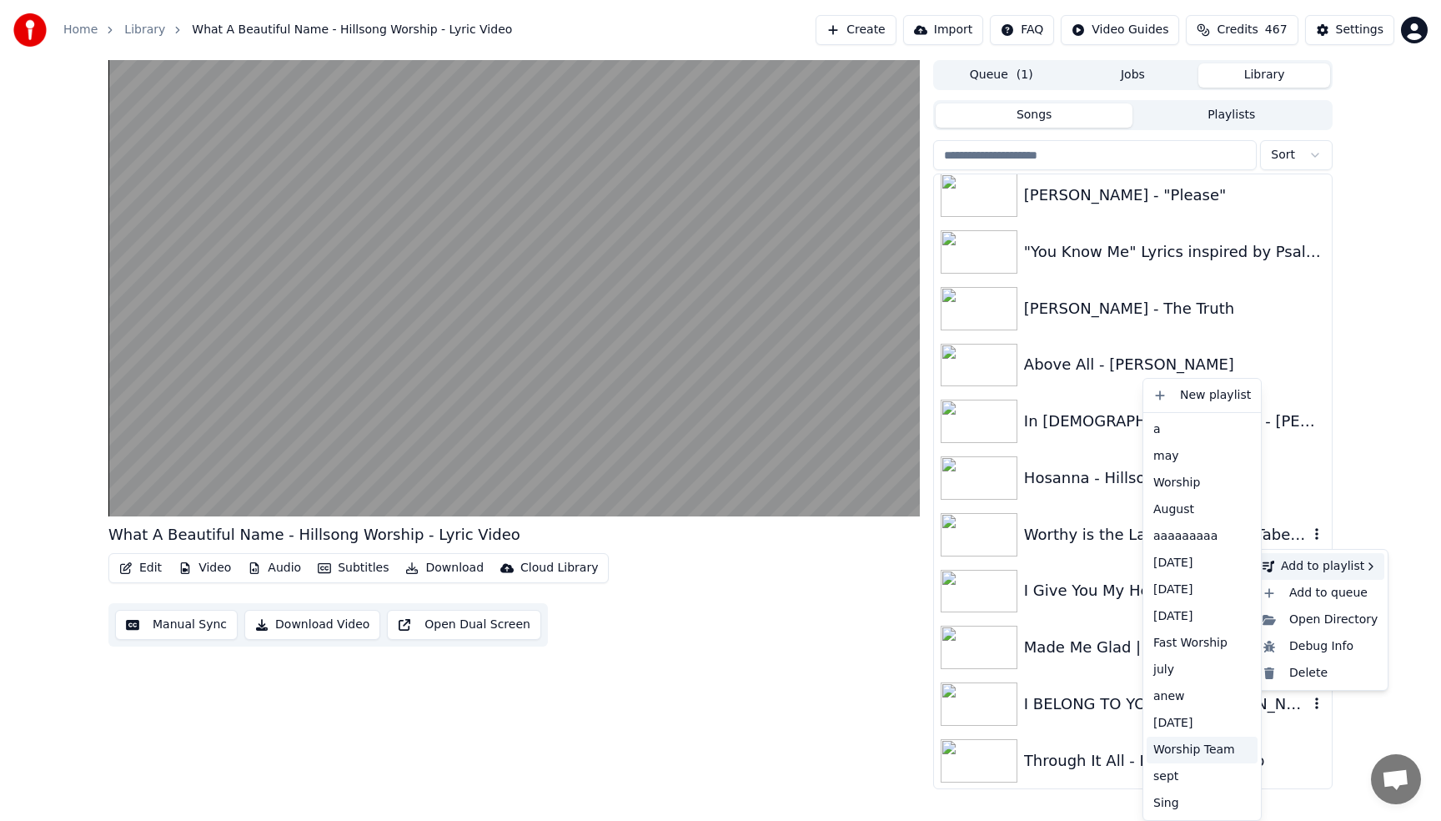
click at [1192, 755] on div "Worship Team" at bounding box center [1202, 749] width 111 height 27
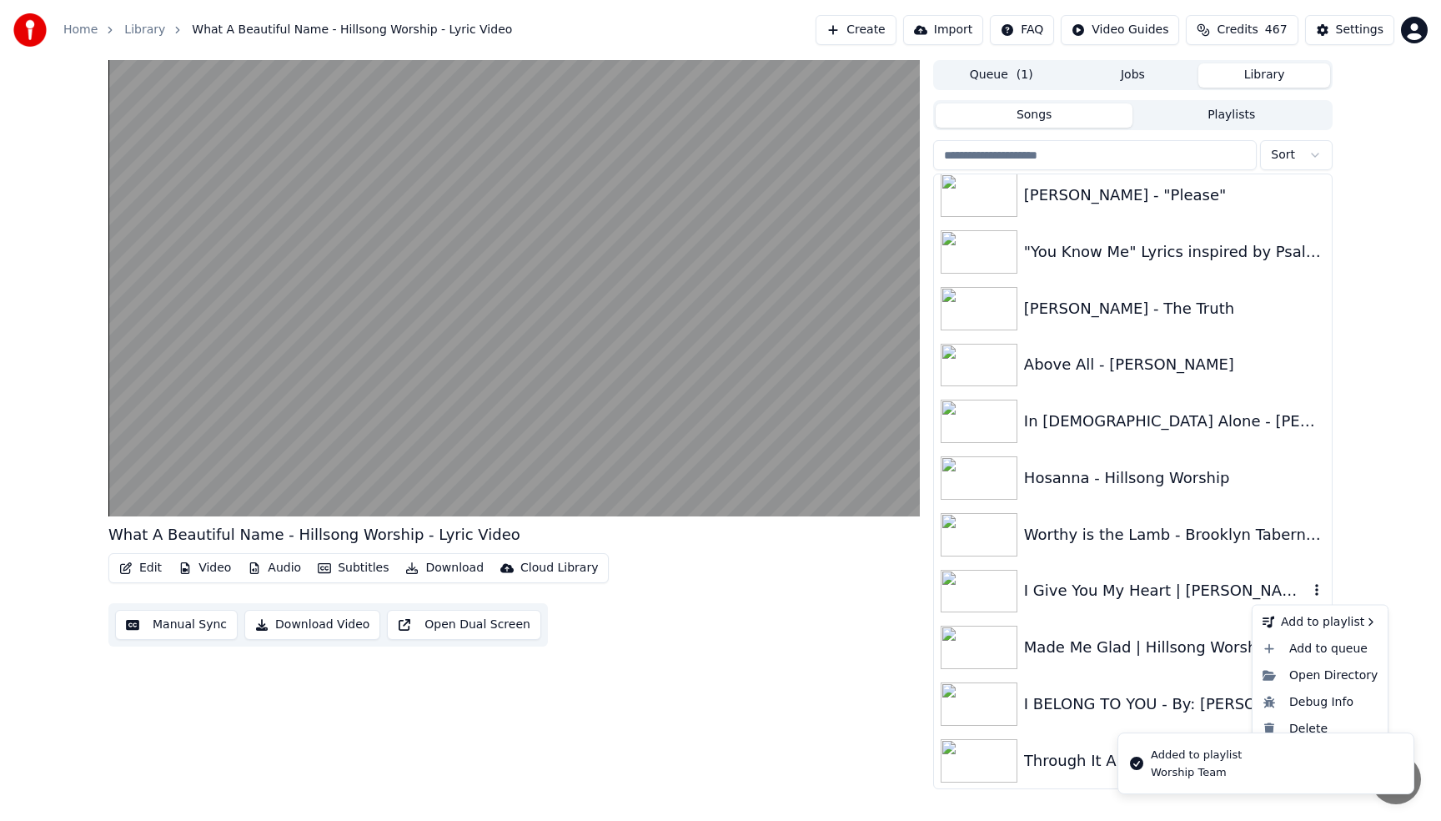
click at [1314, 592] on icon "button" at bounding box center [1317, 589] width 17 height 13
click at [1316, 646] on icon "button" at bounding box center [1317, 646] width 17 height 13
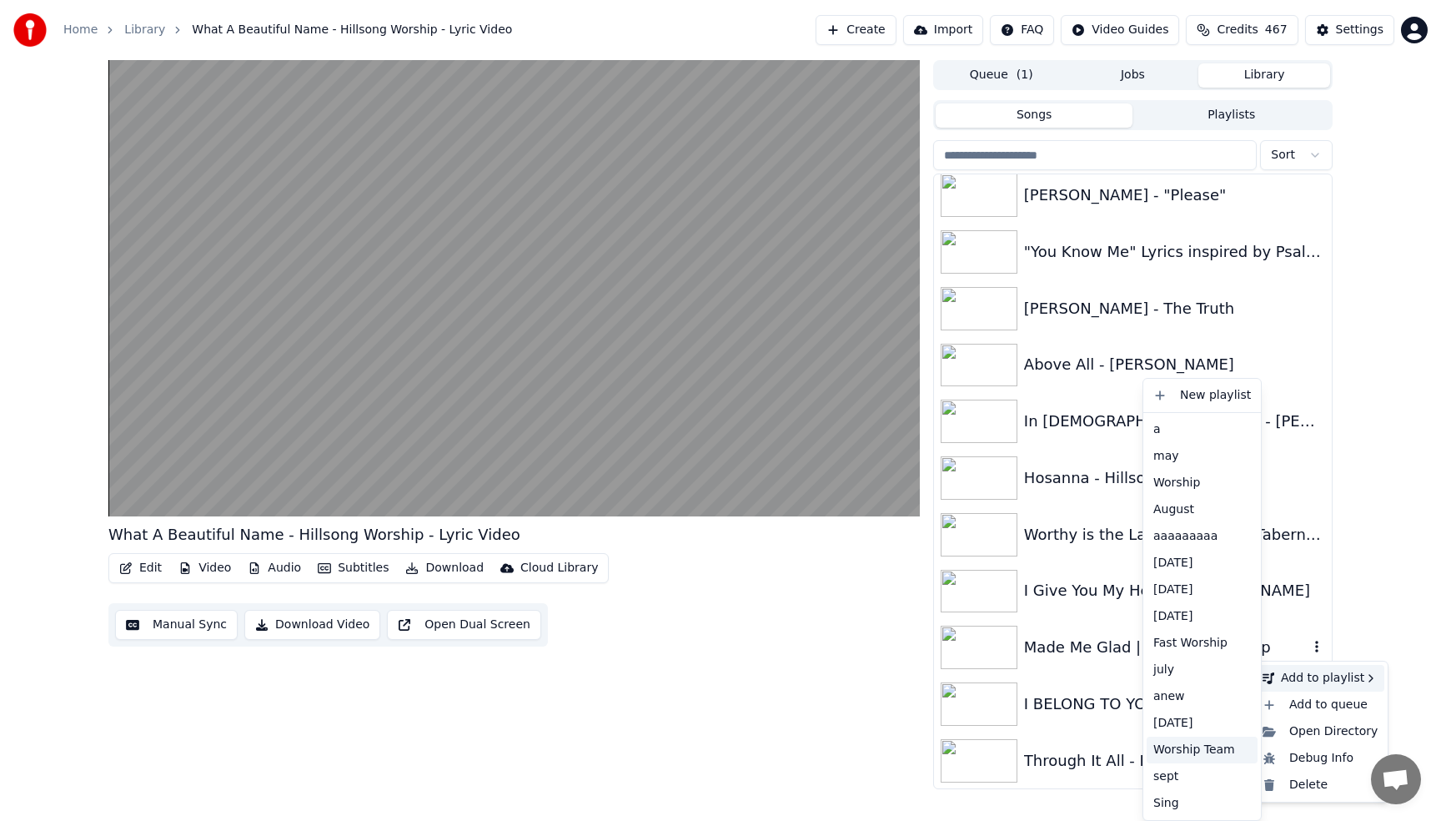
click at [1189, 755] on div "Worship Team" at bounding box center [1202, 749] width 111 height 27
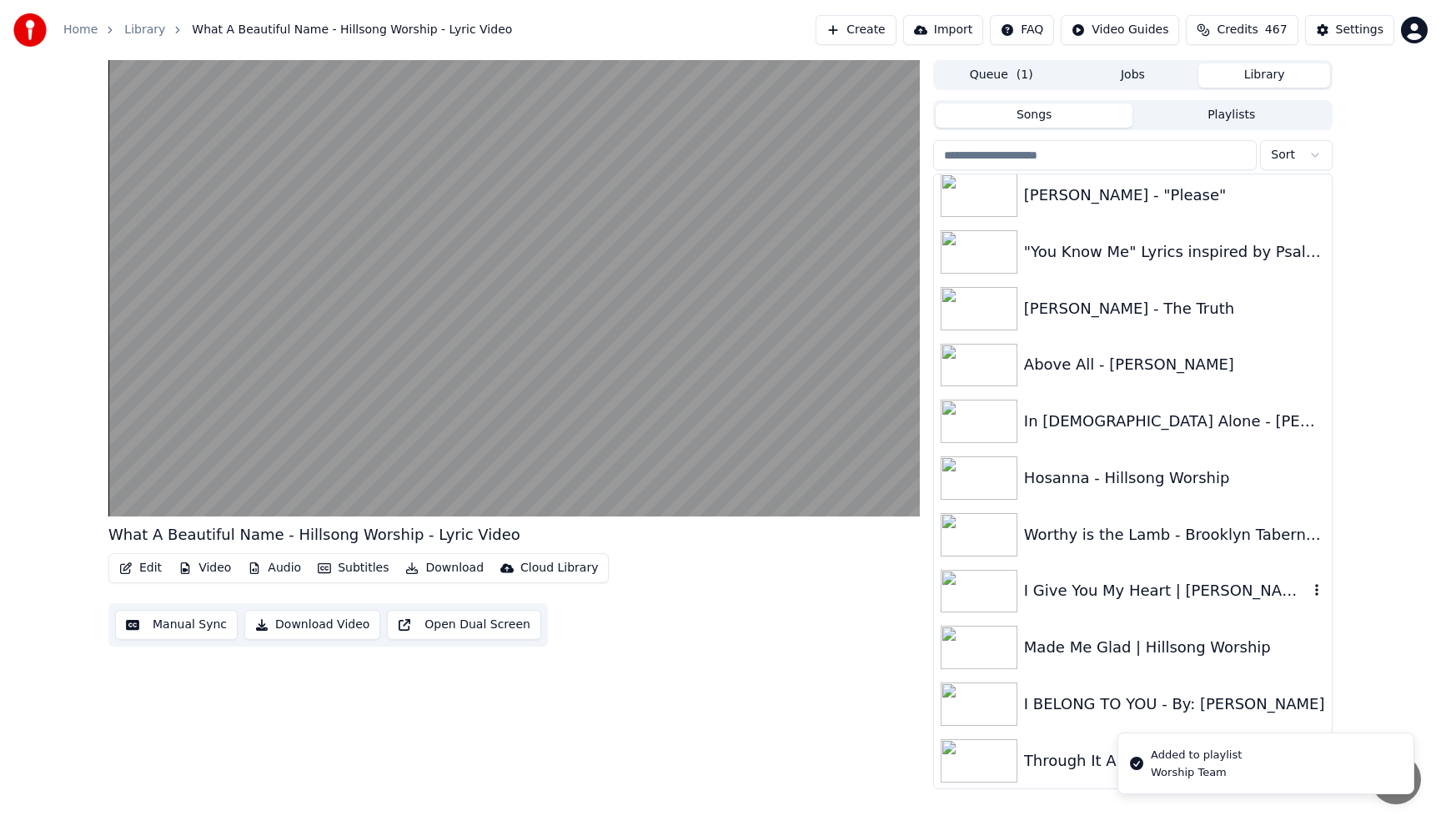
click at [1318, 592] on icon "button" at bounding box center [1317, 589] width 17 height 13
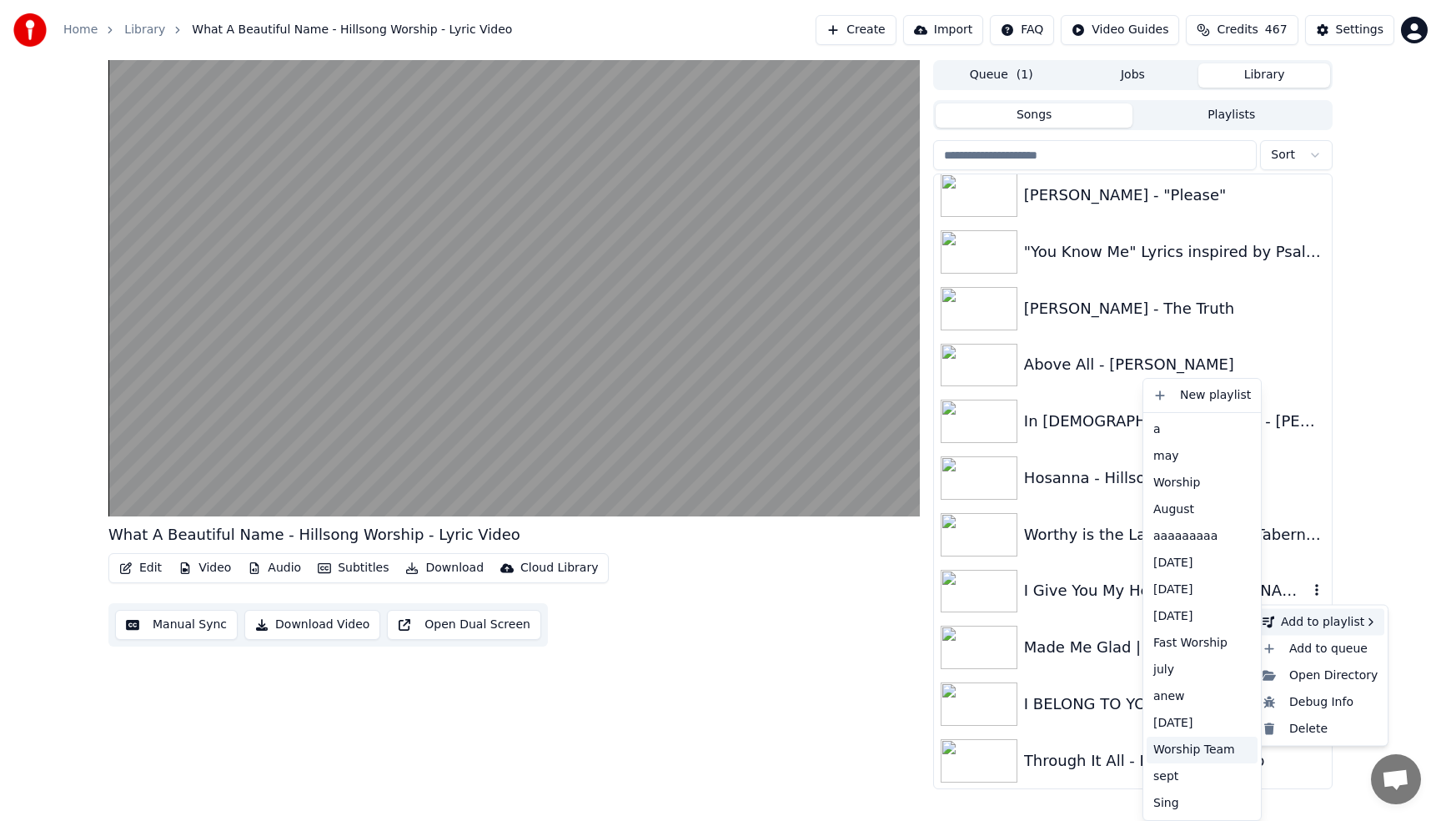
click at [1187, 746] on div "Worship Team" at bounding box center [1202, 749] width 111 height 27
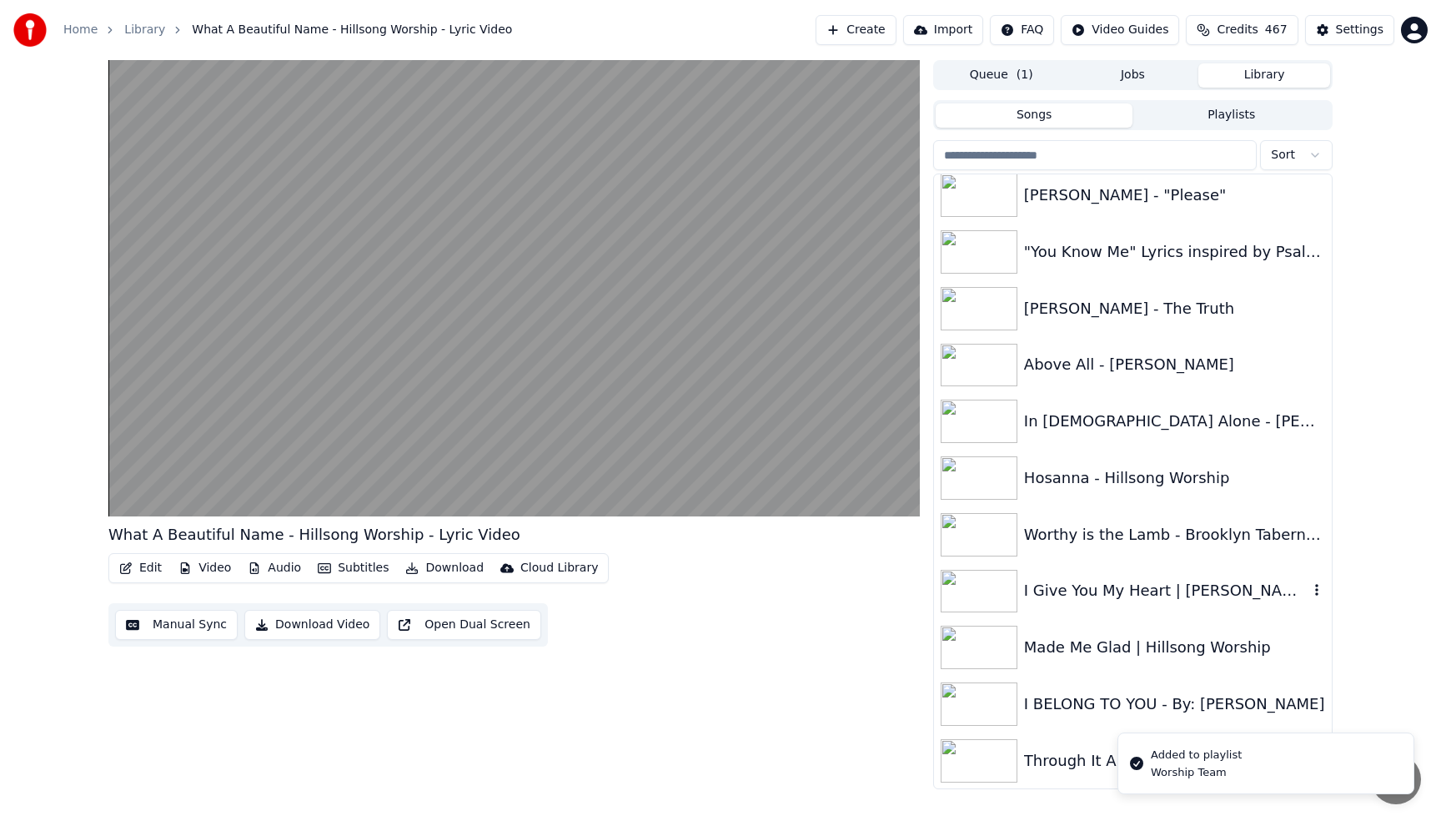
click at [1354, 666] on div "What A Beautiful Name - Hillsong Worship - Lyric Video Edit Video Audio Subtitl…" at bounding box center [720, 424] width 1441 height 729
click at [1113, 701] on div "I BELONG TO YOU - By: [PERSON_NAME]" at bounding box center [1166, 703] width 284 height 23
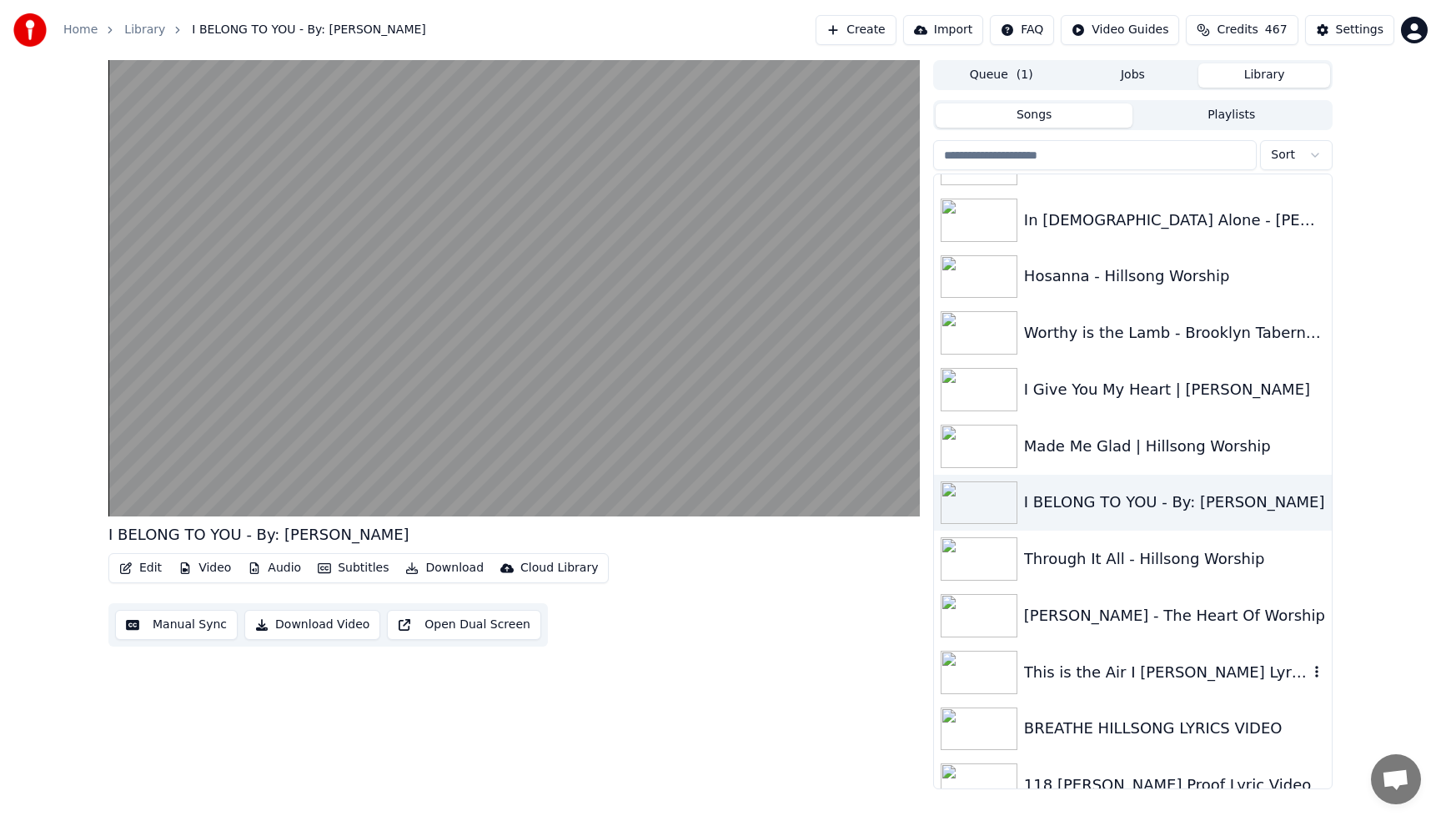
scroll to position [1601, 0]
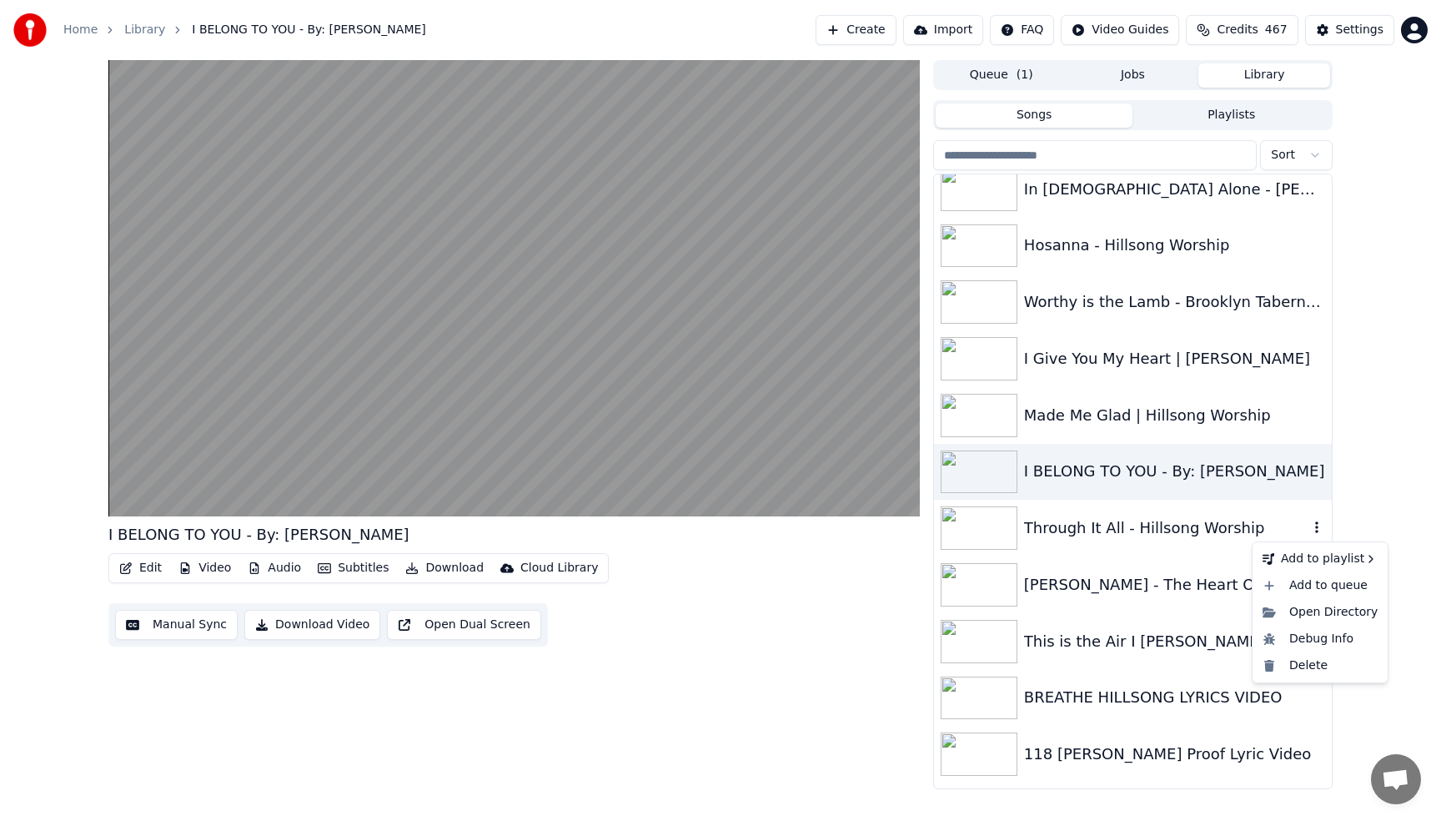
click at [1314, 523] on icon "button" at bounding box center [1317, 526] width 17 height 13
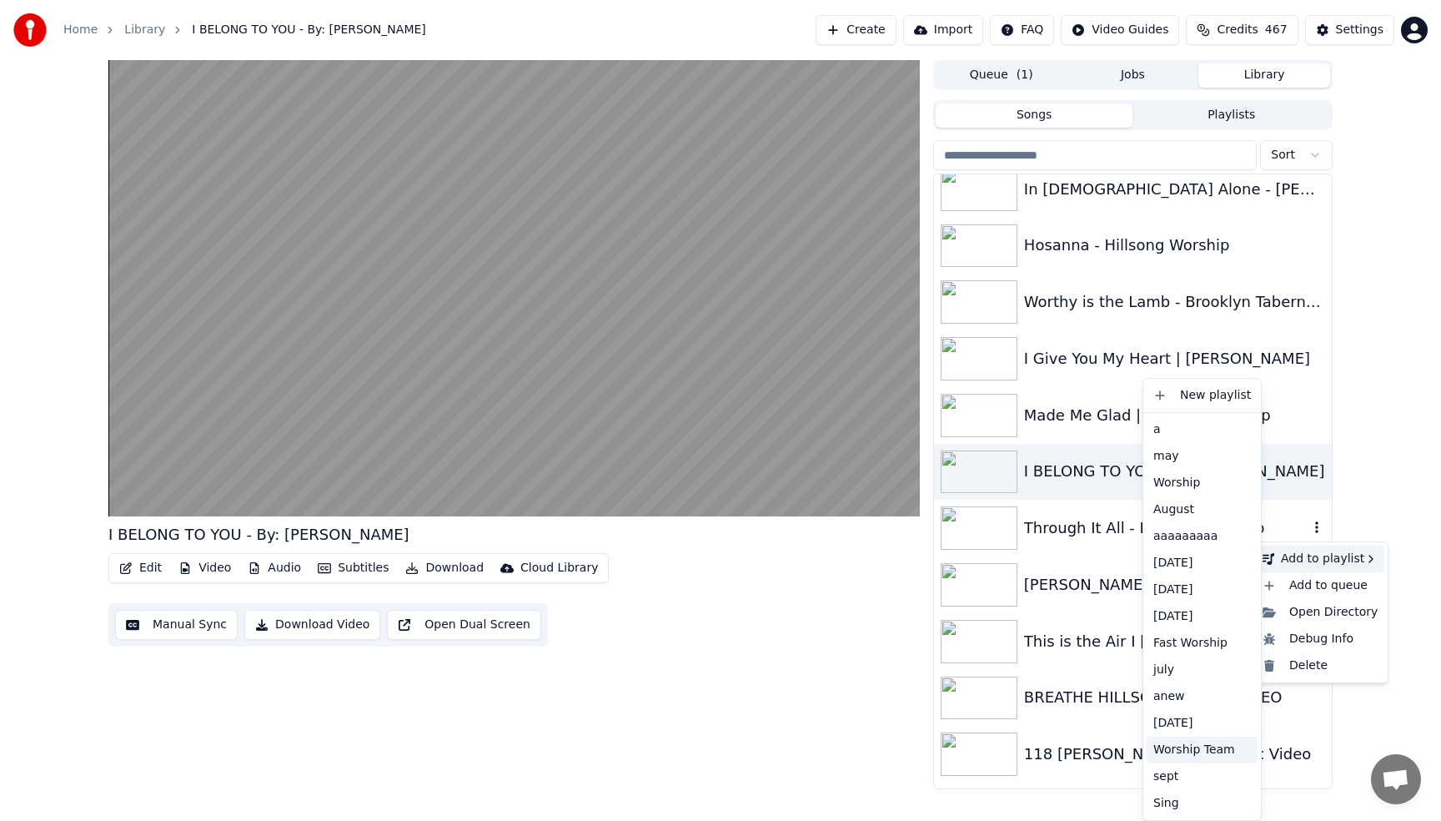
click at [1204, 748] on div "Worship Team" at bounding box center [1202, 749] width 111 height 27
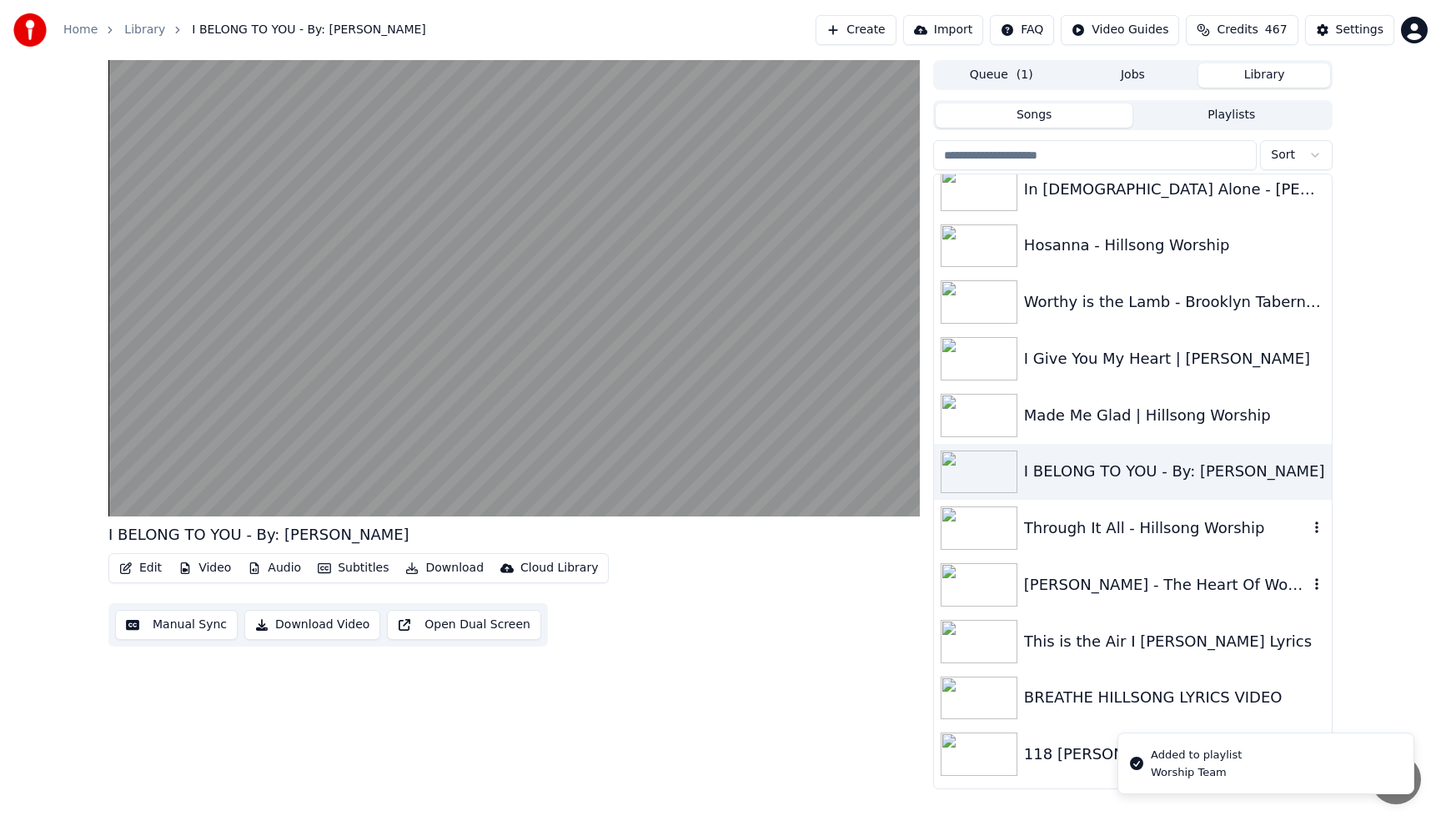
click at [1314, 588] on icon "button" at bounding box center [1317, 583] width 17 height 13
click at [1312, 583] on icon "button" at bounding box center [1317, 583] width 17 height 13
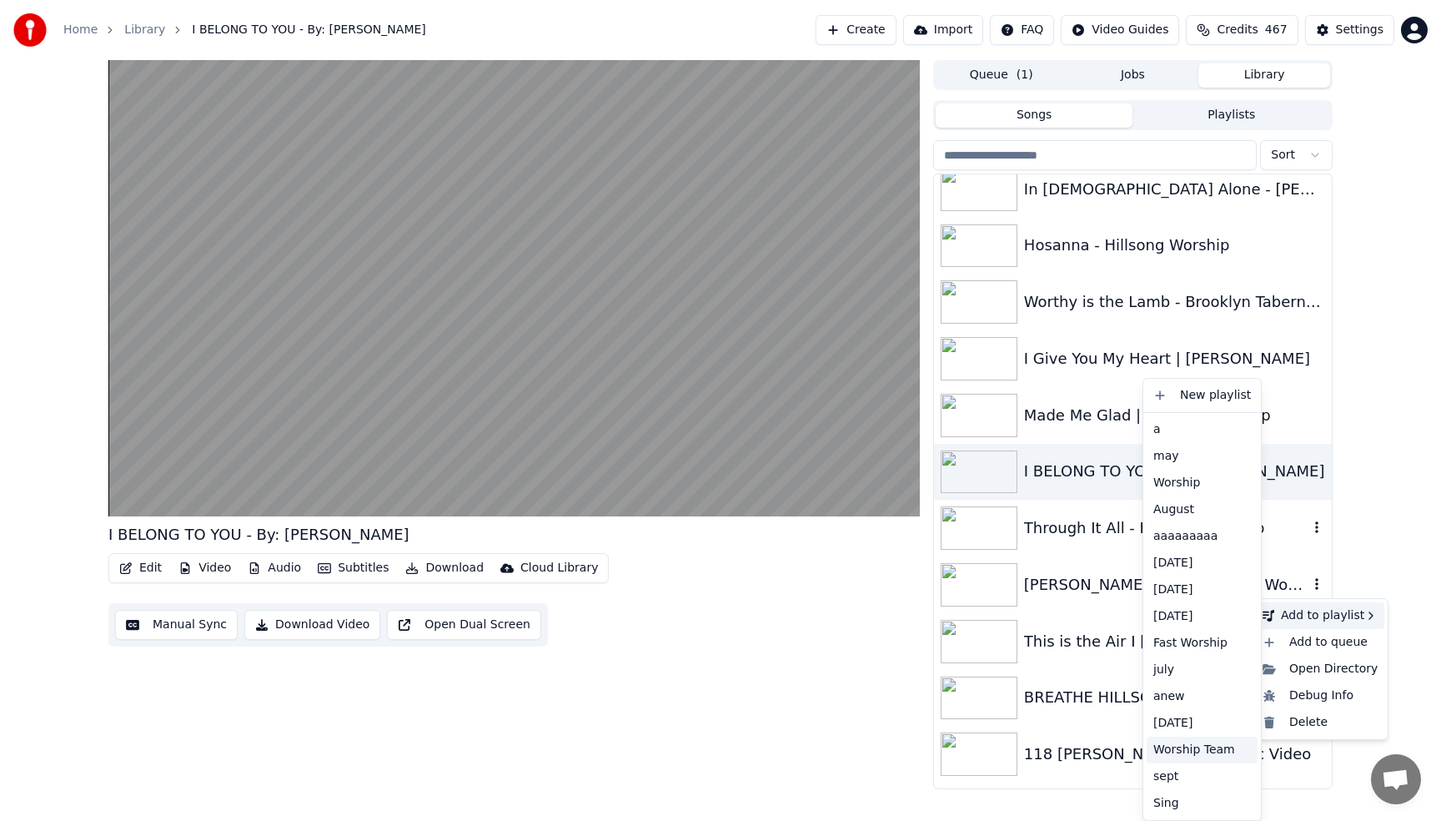
click at [1188, 749] on div "Worship Team" at bounding box center [1202, 749] width 111 height 27
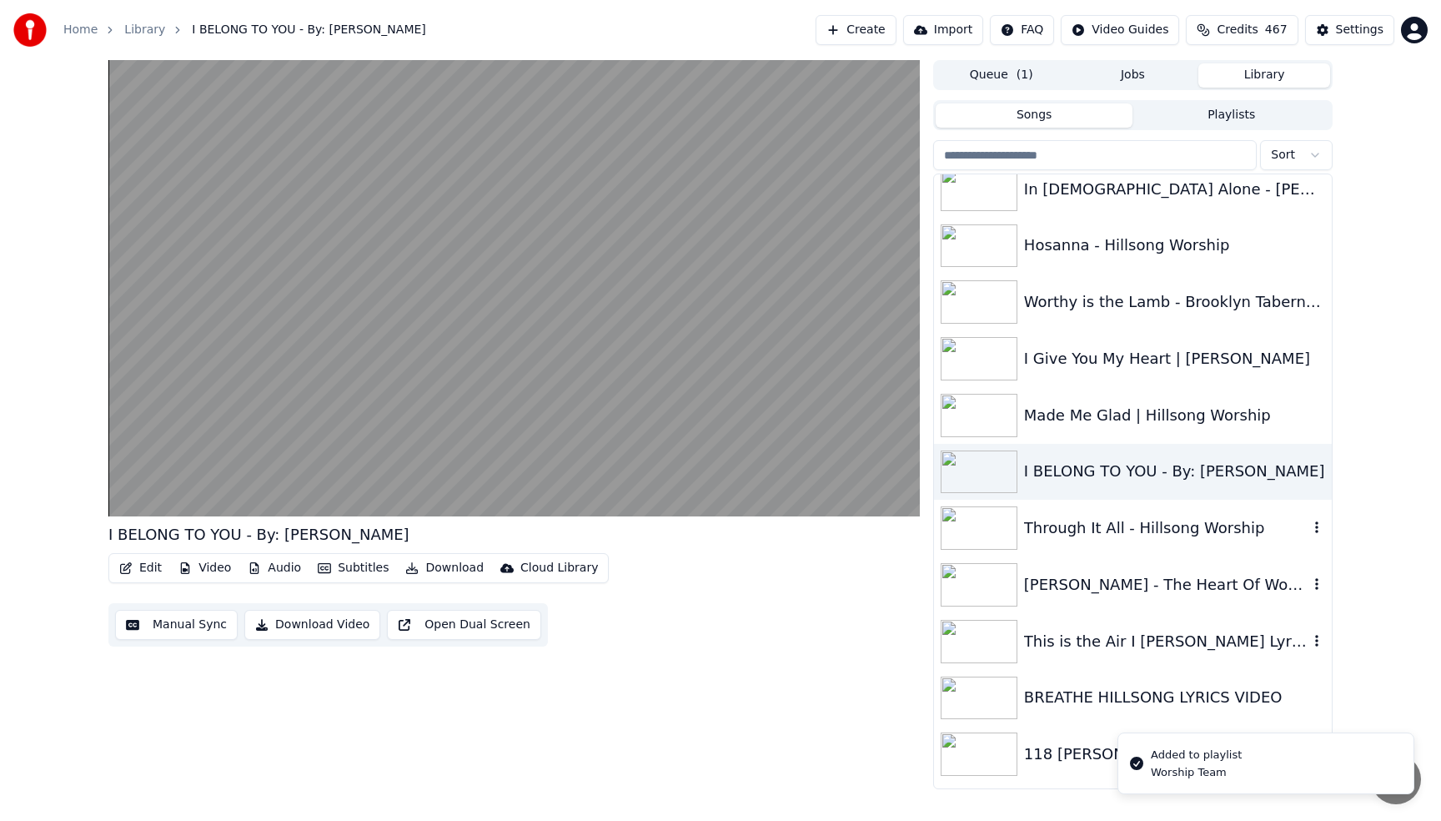
click at [1316, 646] on icon "button" at bounding box center [1316, 641] width 3 height 12
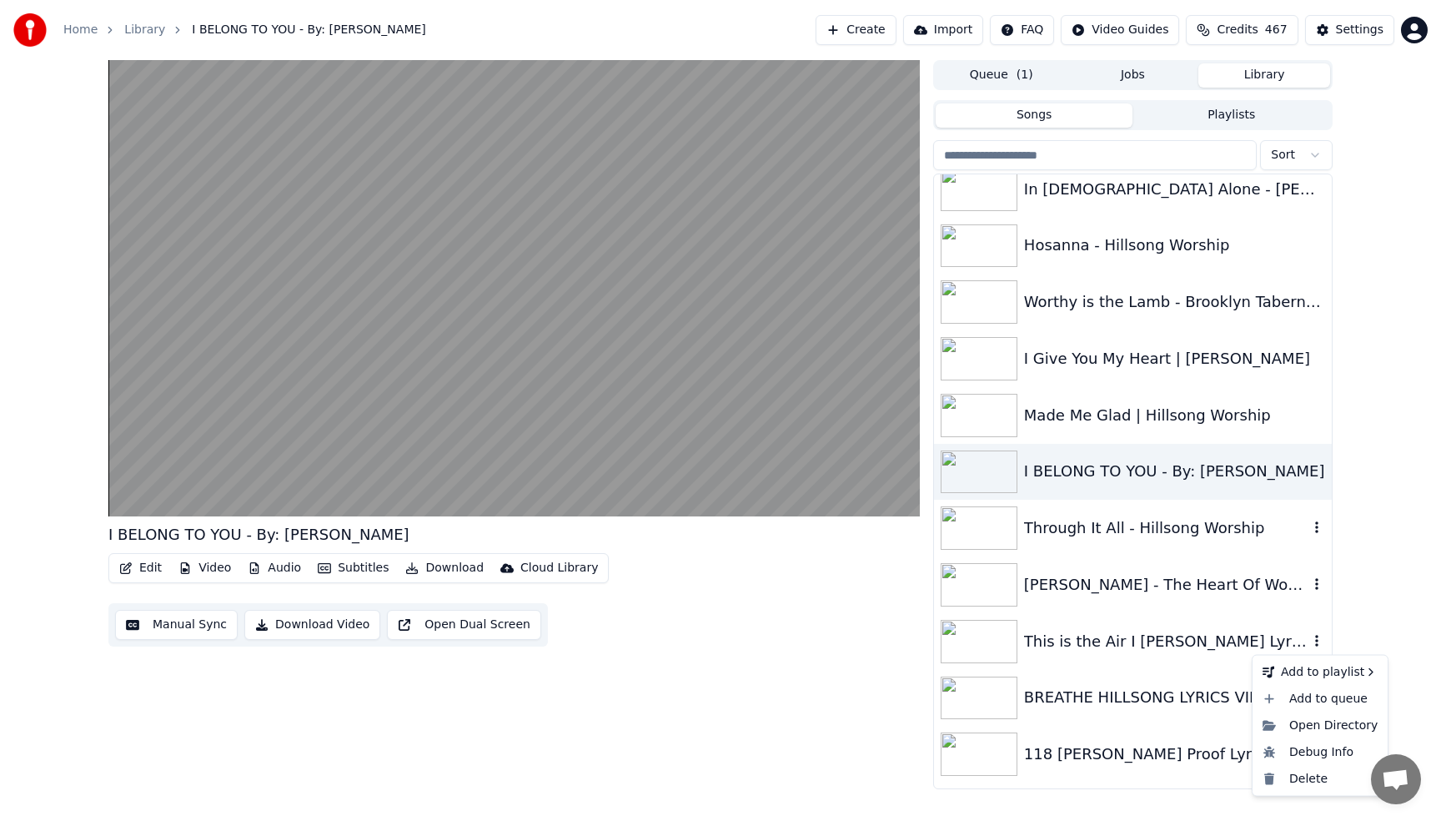
click at [1318, 638] on icon "button" at bounding box center [1317, 640] width 17 height 13
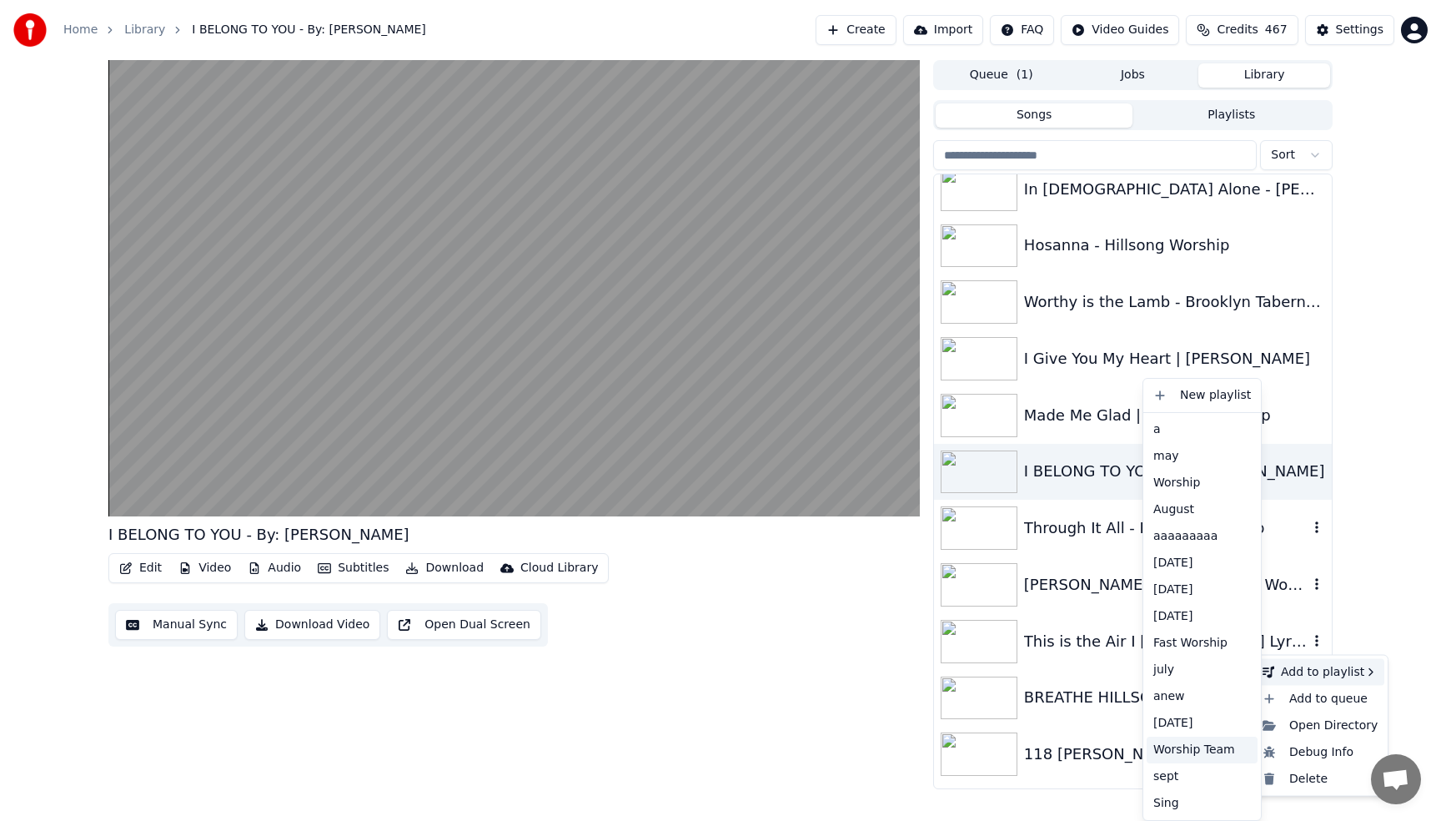
click at [1184, 748] on div "Worship Team" at bounding box center [1202, 749] width 111 height 27
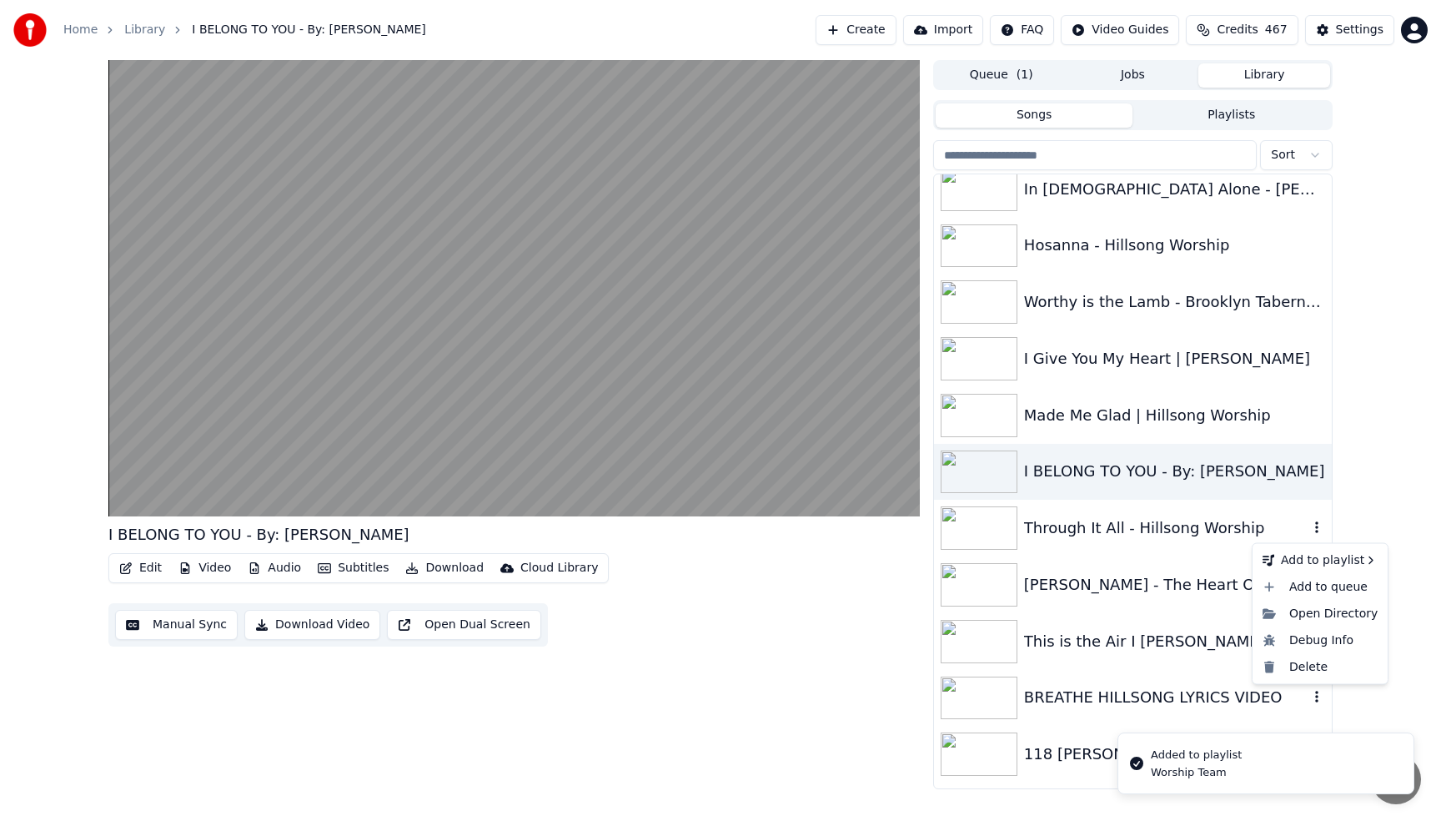
click at [1314, 701] on icon "button" at bounding box center [1317, 696] width 17 height 13
click at [1314, 693] on icon "button" at bounding box center [1317, 696] width 17 height 13
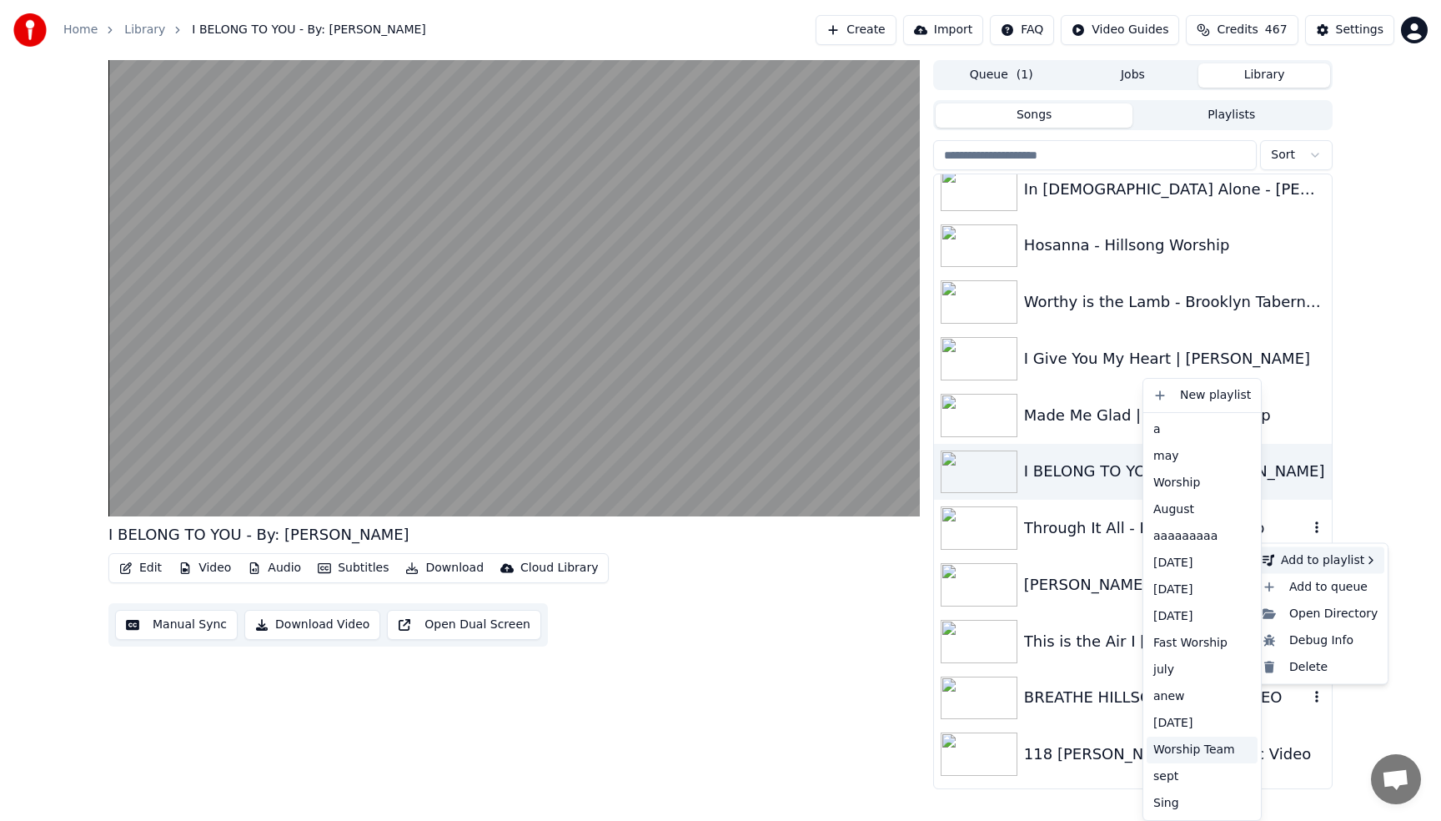
click at [1190, 756] on div "Worship Team" at bounding box center [1202, 749] width 111 height 27
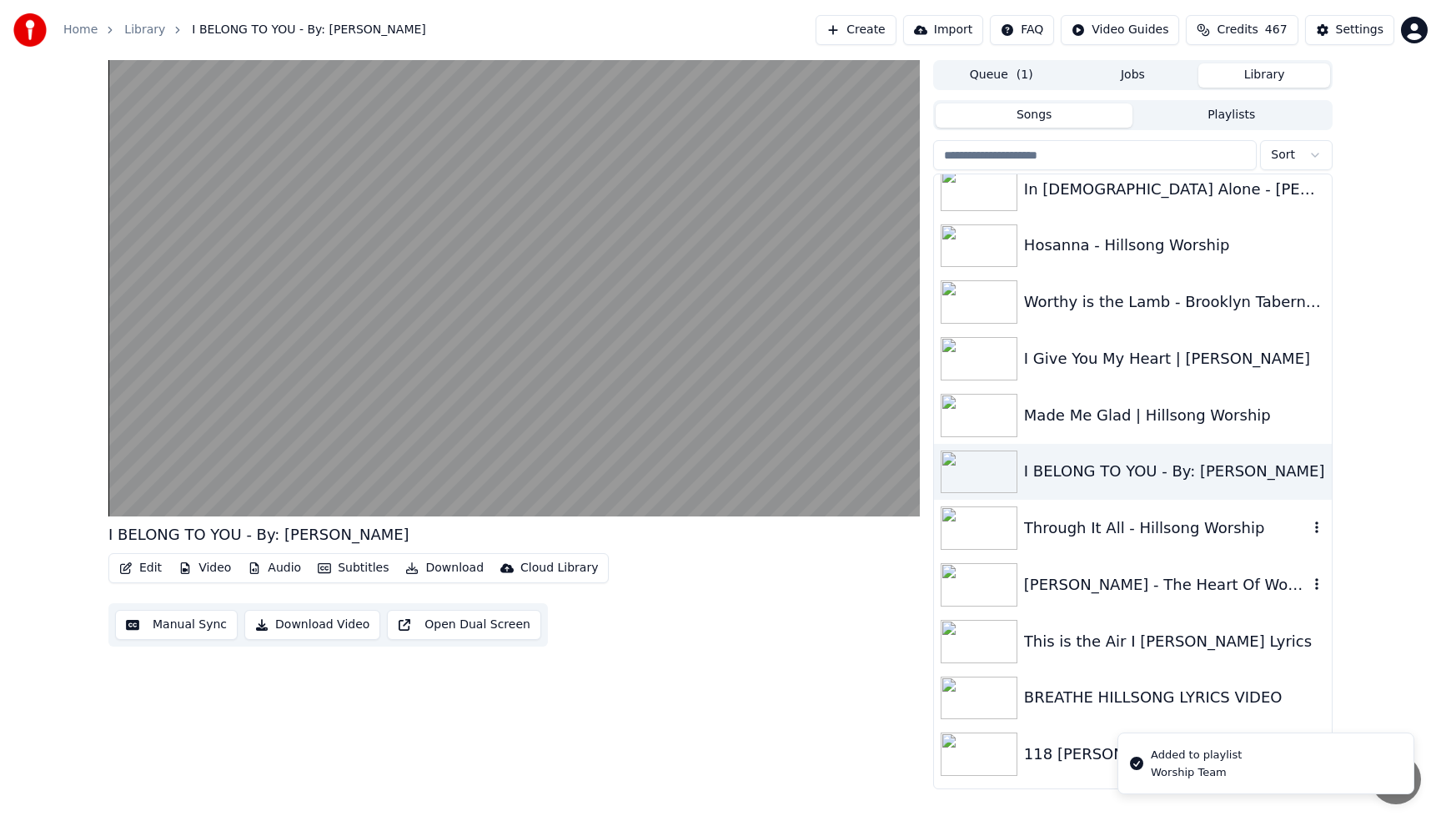
click at [1362, 662] on div "I BELONG TO YOU - By: Hillsong Edit Video Audio Subtitles Download Cloud Librar…" at bounding box center [720, 424] width 1441 height 729
click at [1402, 637] on div "I BELONG TO YOU - By: Hillsong Edit Video Audio Subtitles Download Cloud Librar…" at bounding box center [720, 424] width 1441 height 729
click at [1197, 467] on div "I BELONG TO YOU - By: [PERSON_NAME]" at bounding box center [1166, 471] width 284 height 23
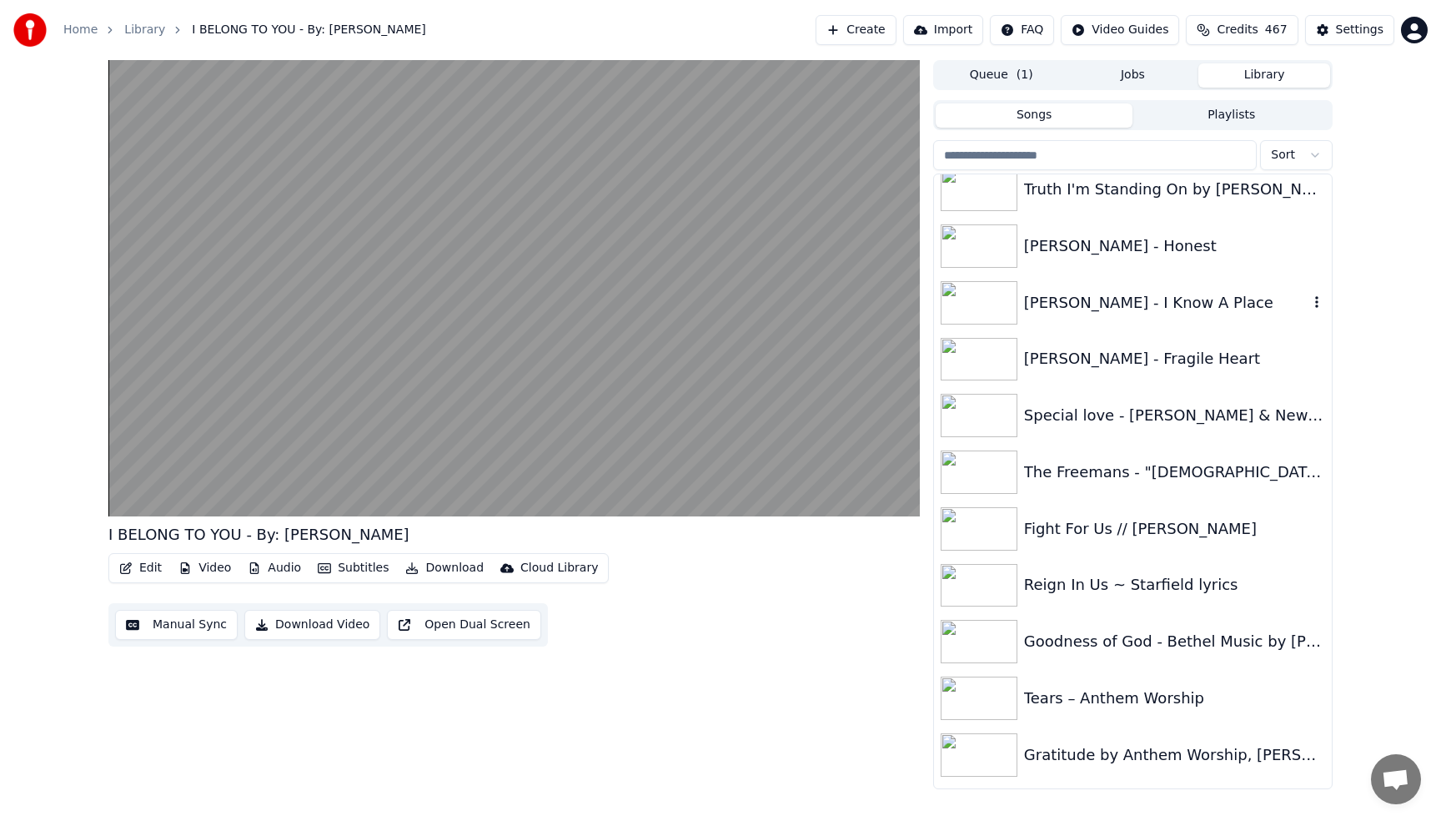
scroll to position [4437, 0]
click at [1317, 410] on icon "button" at bounding box center [1316, 415] width 3 height 12
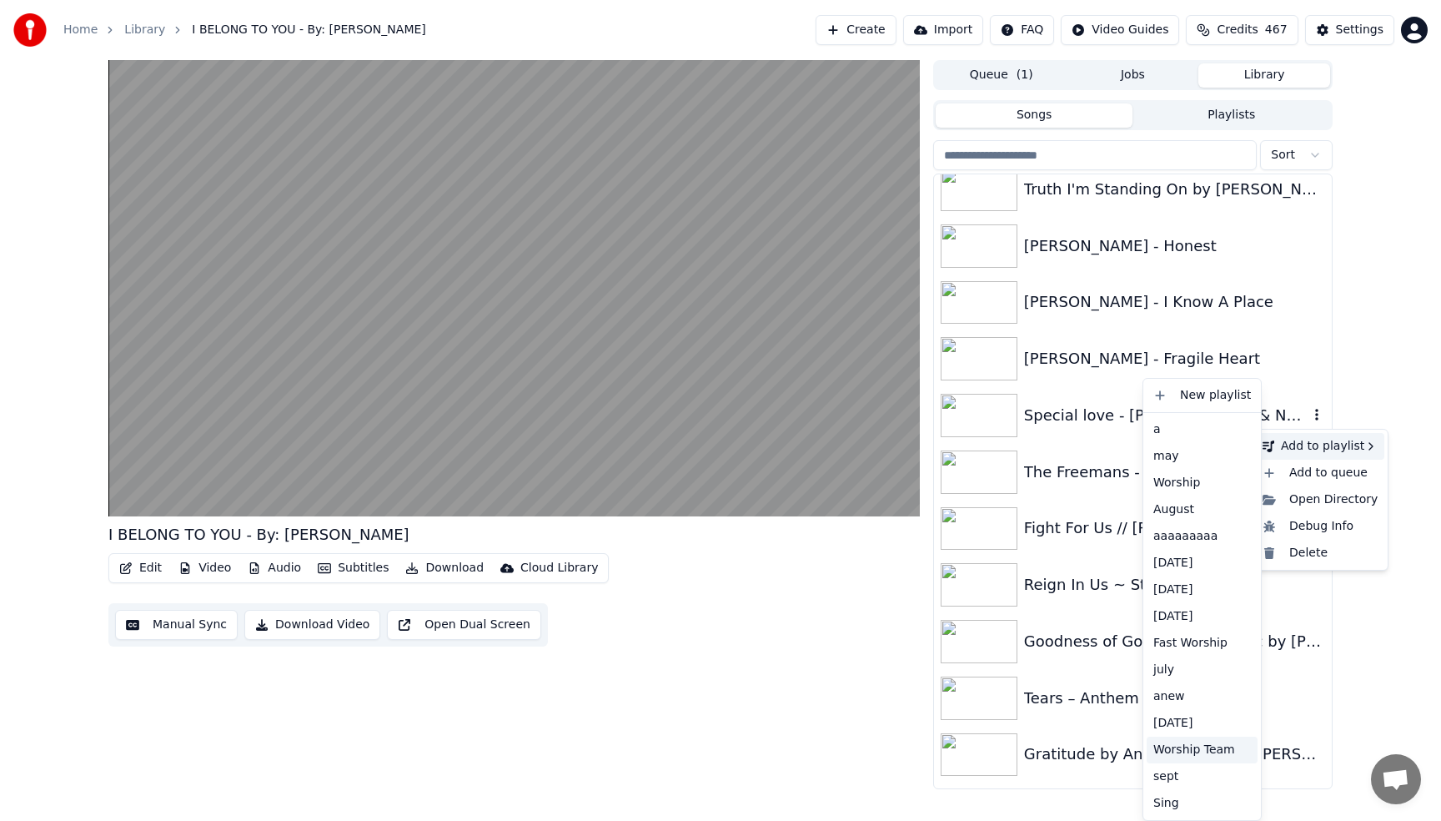
click at [1204, 748] on div "Worship Team" at bounding box center [1202, 749] width 111 height 27
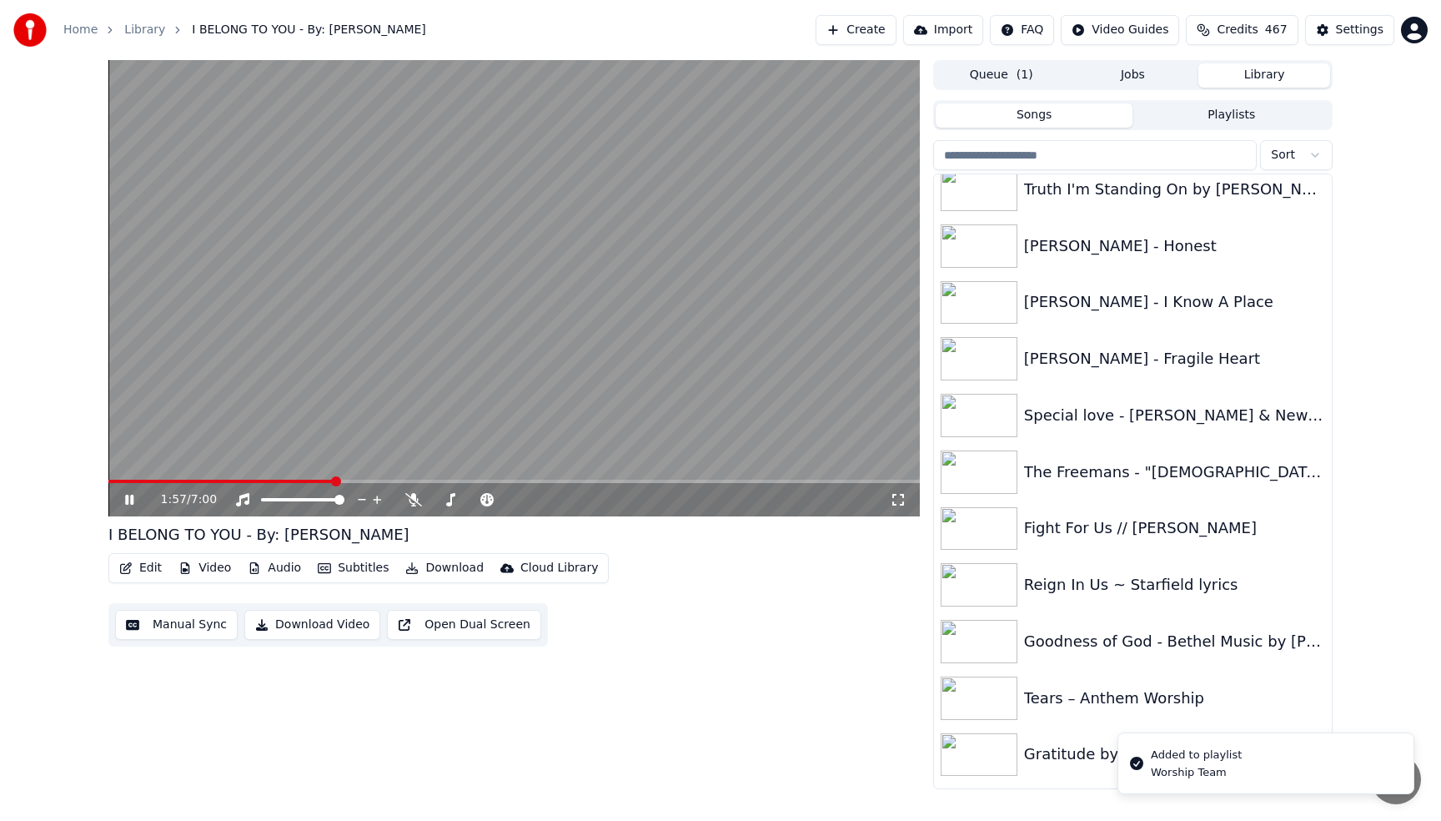
click at [699, 275] on video at bounding box center [514, 288] width 812 height 456
